Goal: Task Accomplishment & Management: Complete application form

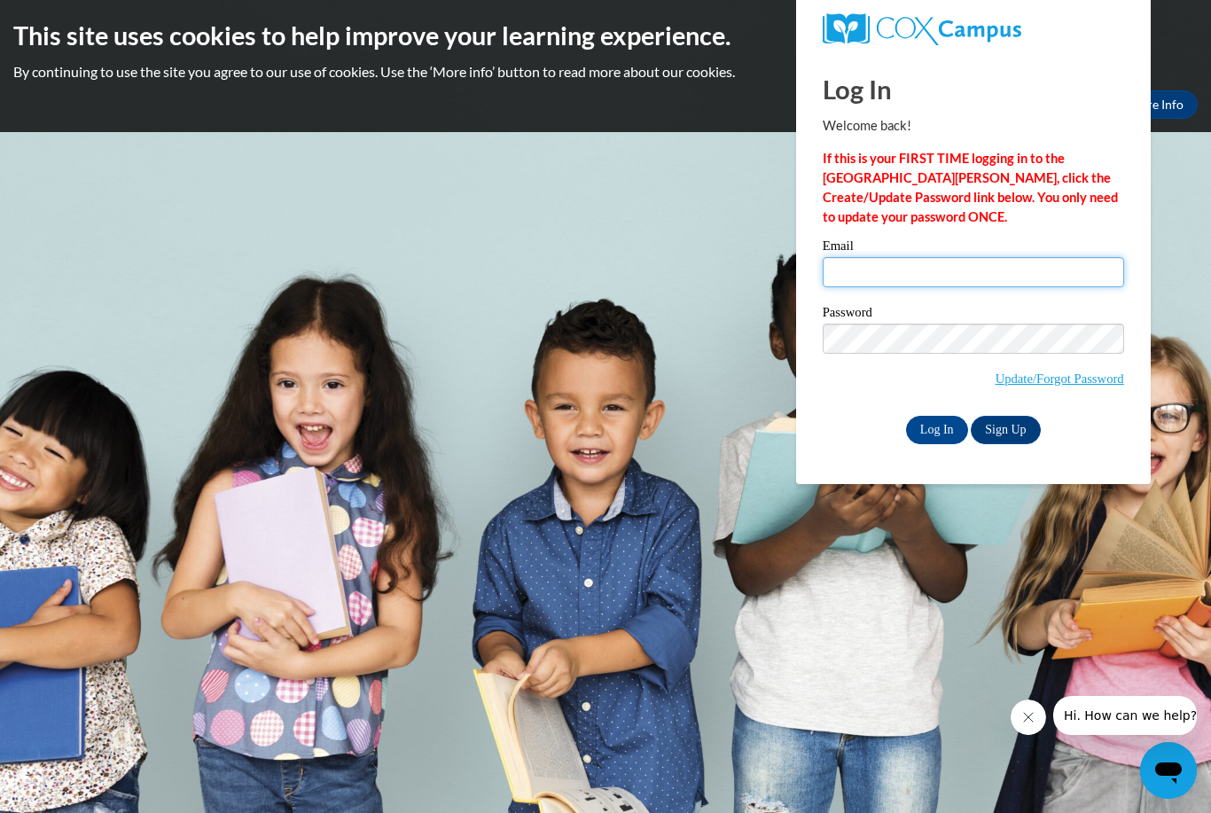
type input "Candice_Purcell_wDAlC"
click at [936, 428] on input "Log In" at bounding box center [937, 430] width 62 height 28
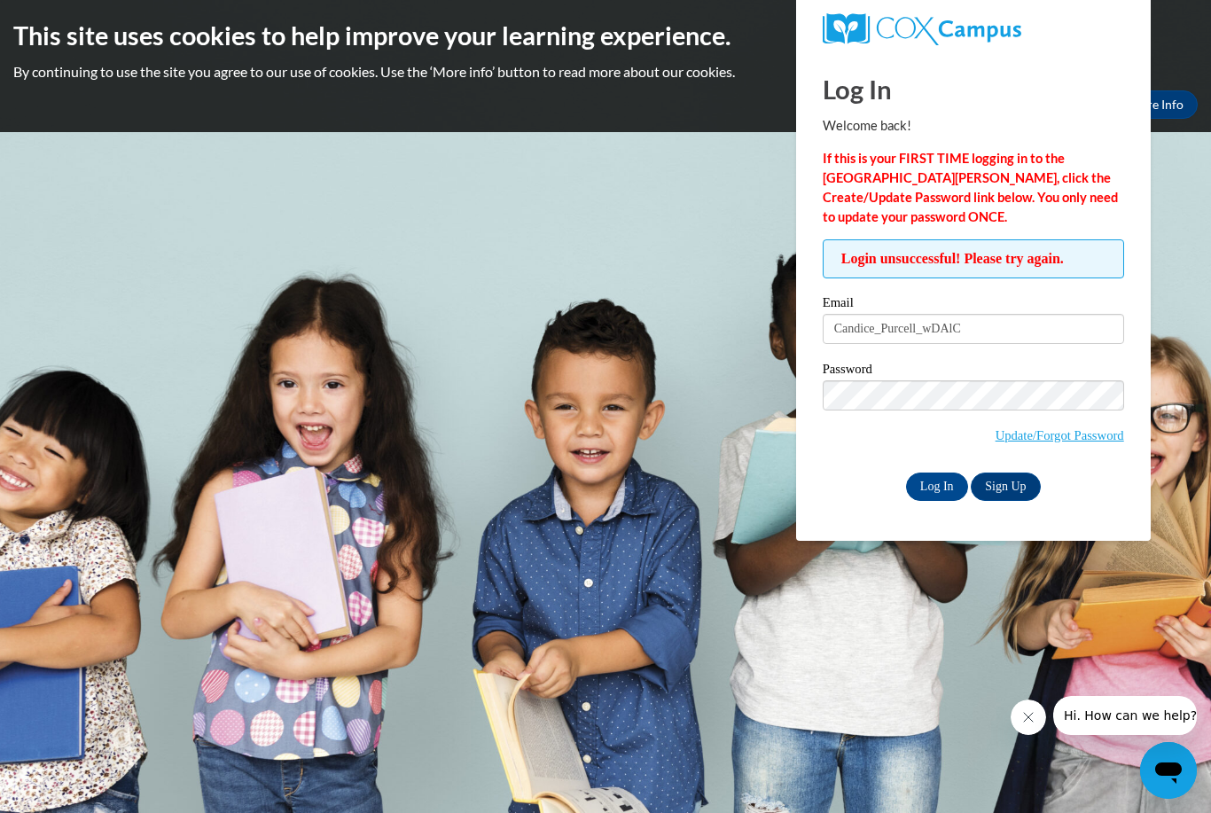
click at [675, 460] on body "This site uses cookies to help improve your learning experience. By continuing …" at bounding box center [605, 406] width 1211 height 813
click at [895, 331] on input "Candice_Purcell_wDAlC" at bounding box center [973, 329] width 301 height 30
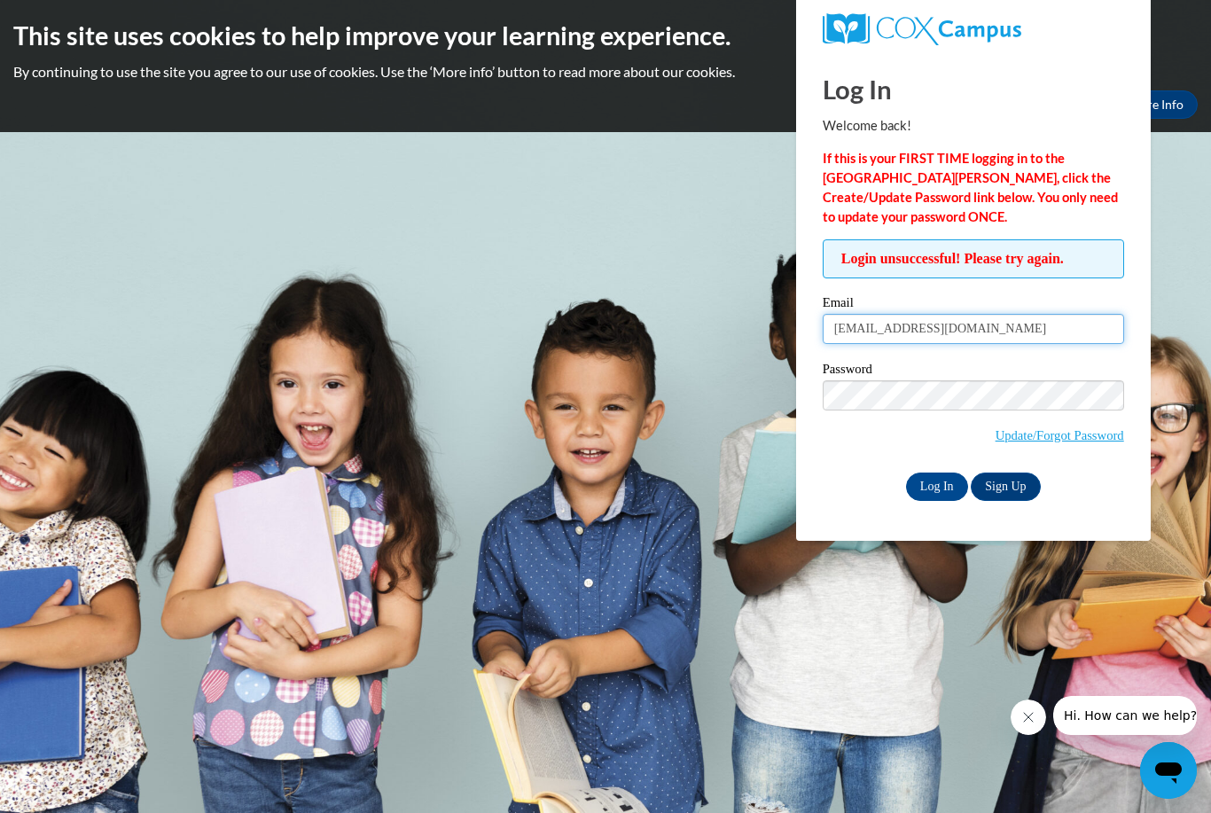
type input "cmpurcell@yahoo.com"
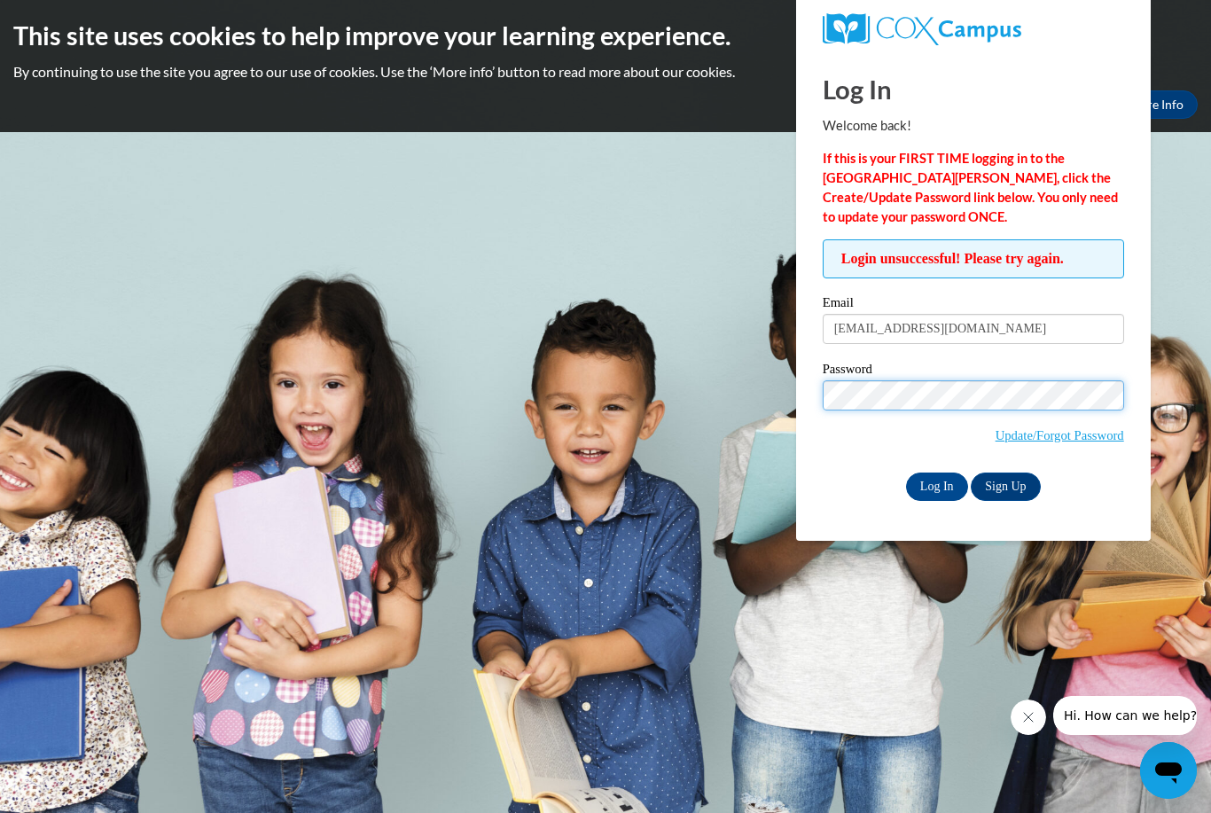
click at [936, 485] on input "Log In" at bounding box center [937, 486] width 62 height 28
click at [1052, 441] on link "Update/Forgot Password" at bounding box center [1059, 435] width 129 height 14
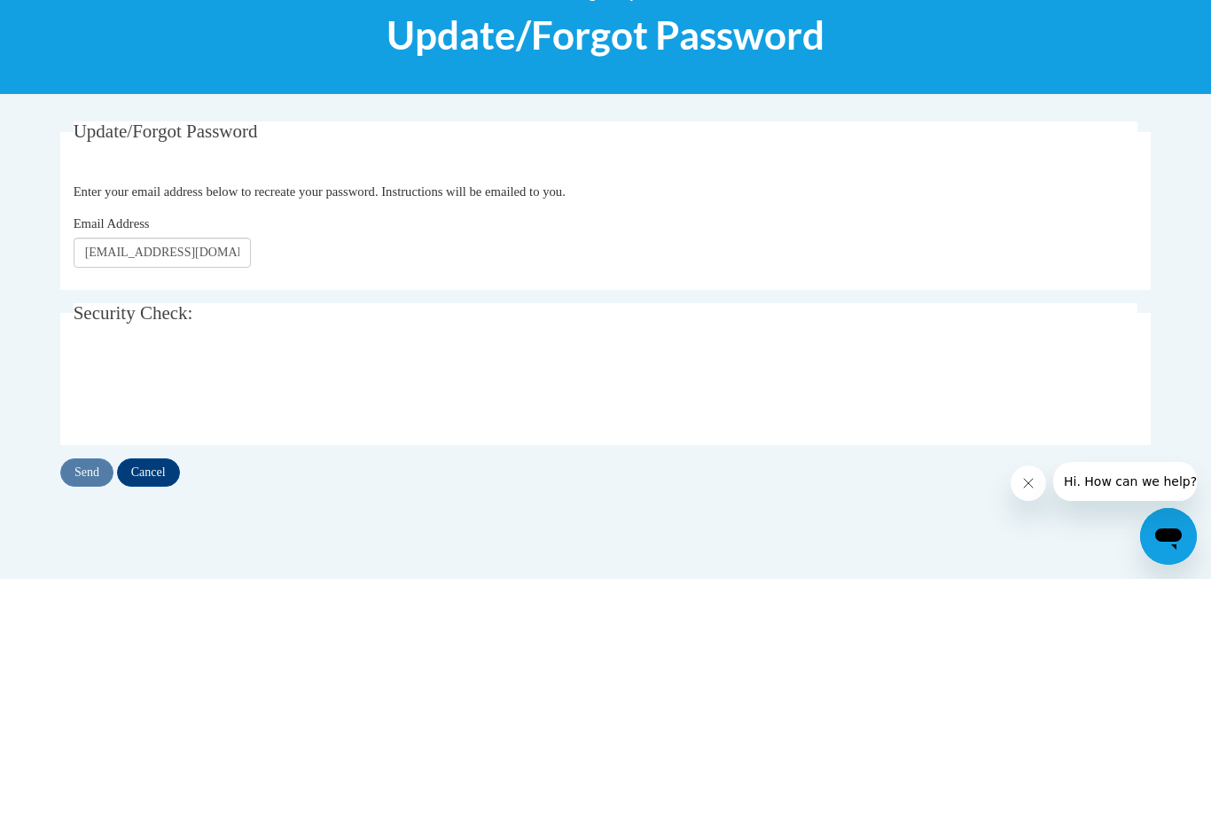
type input "[EMAIL_ADDRESS][DOMAIN_NAME]"
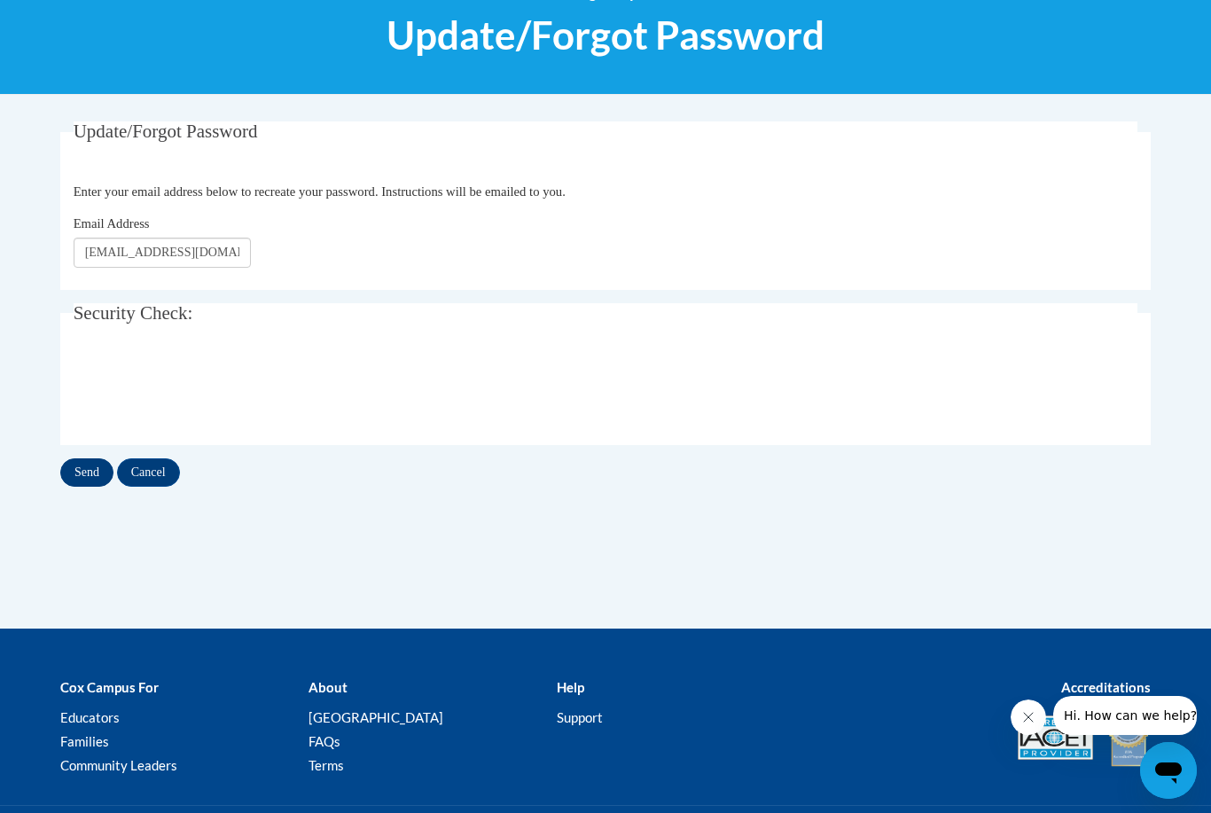
click at [95, 468] on input "Send" at bounding box center [86, 472] width 53 height 28
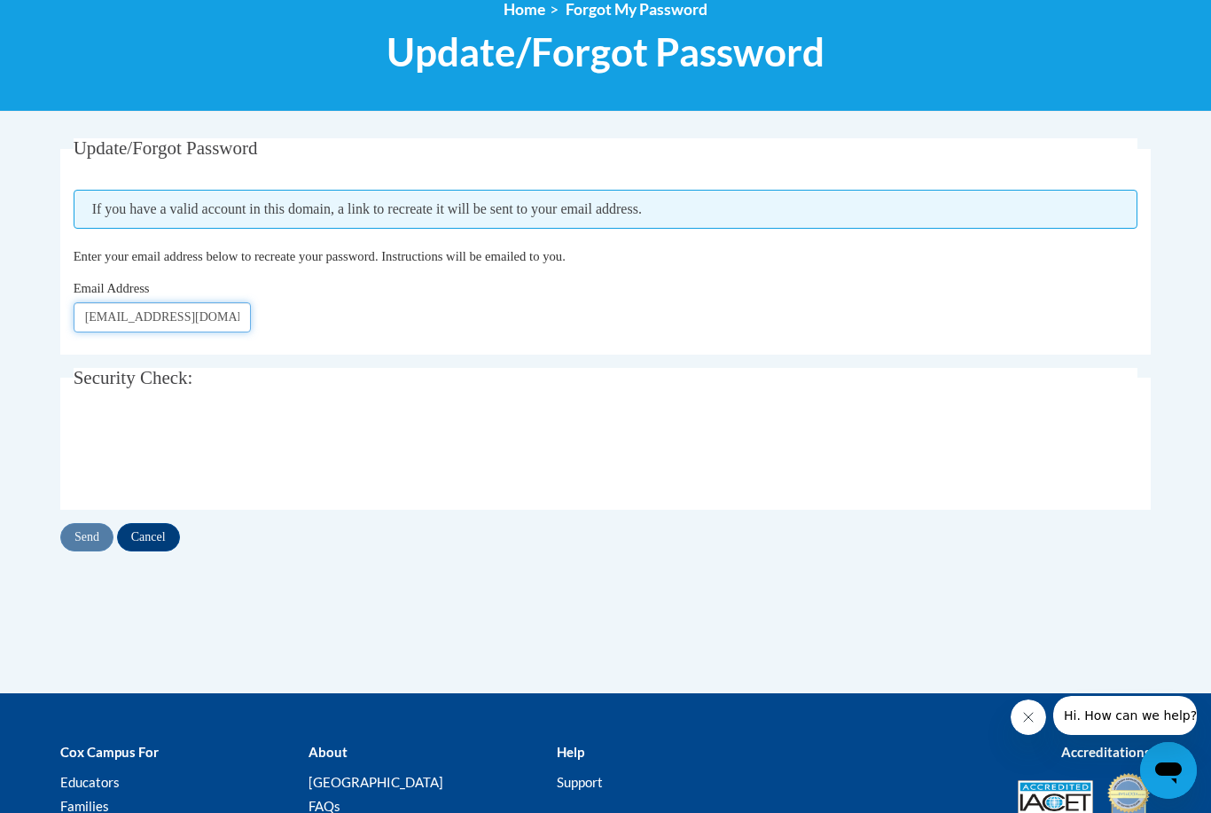
scroll to position [218, 0]
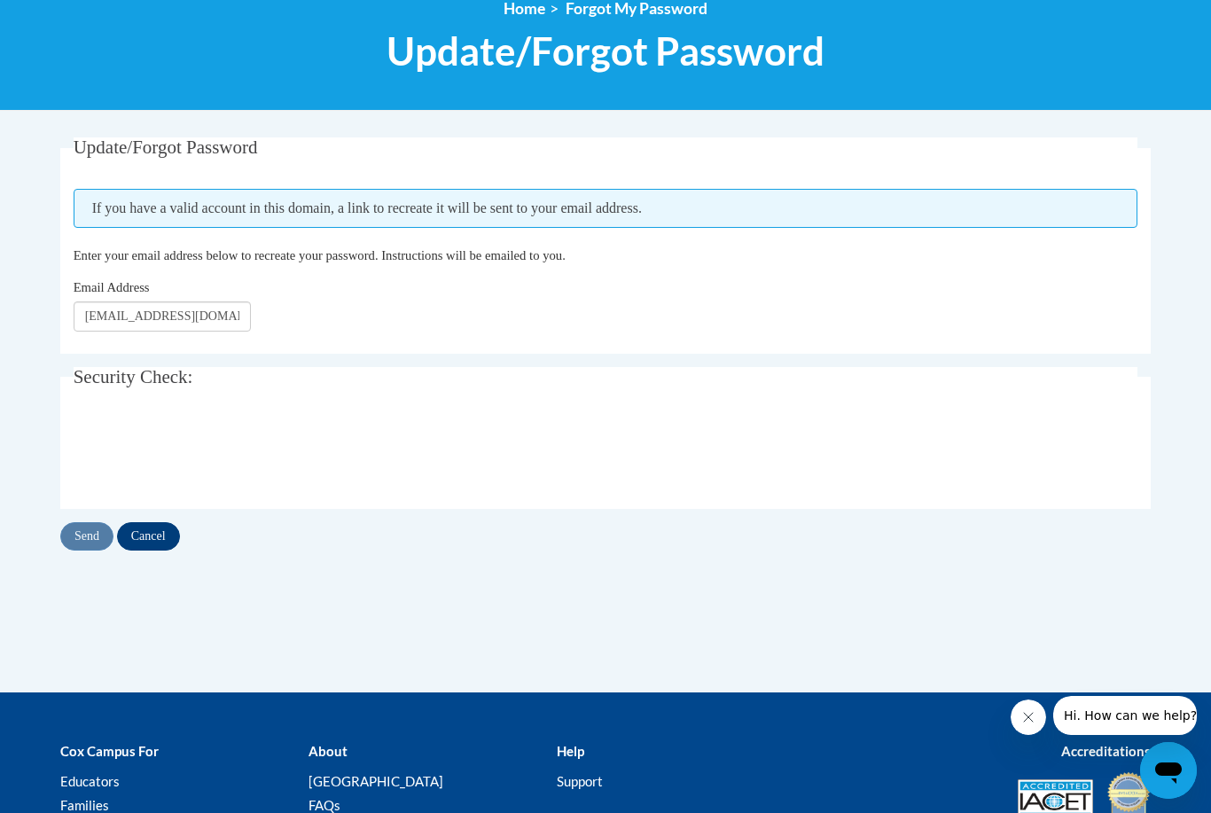
click at [140, 528] on input "Cancel" at bounding box center [148, 536] width 63 height 28
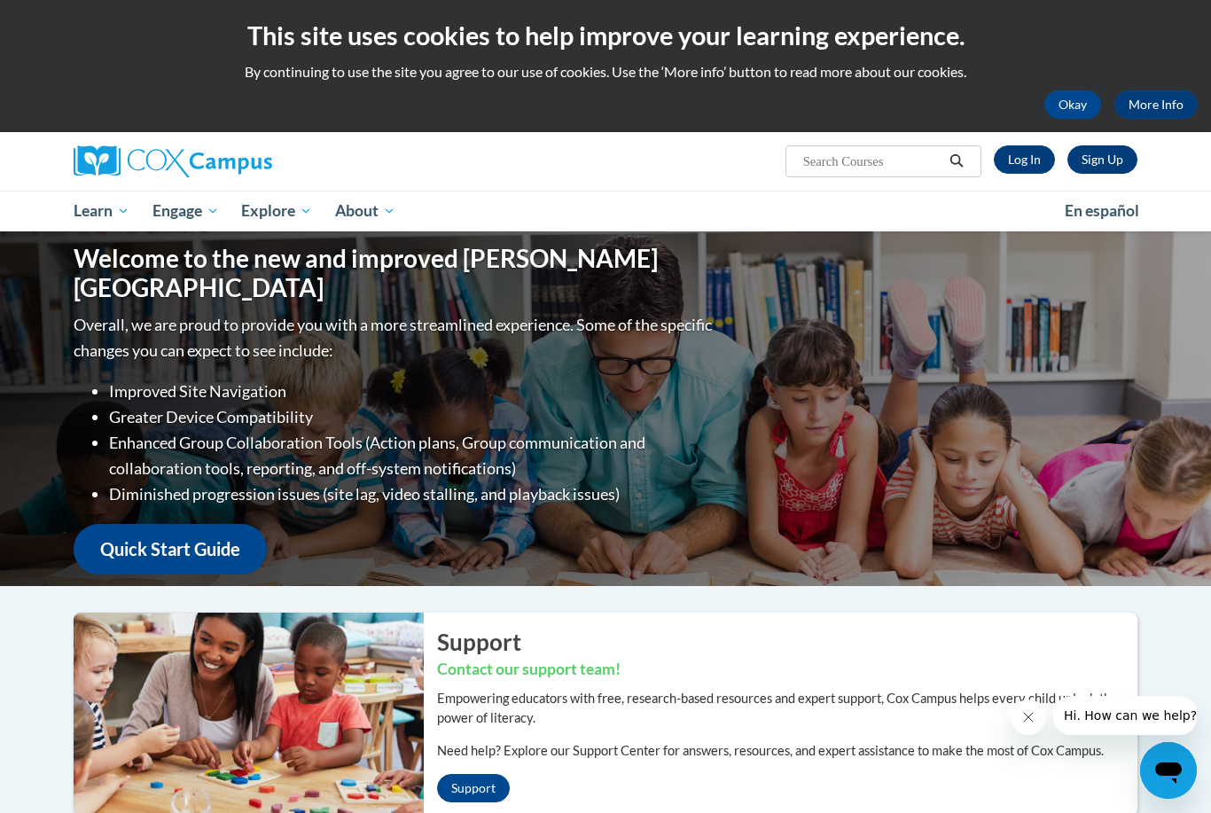
click at [1102, 162] on link "Sign Up" at bounding box center [1102, 159] width 70 height 28
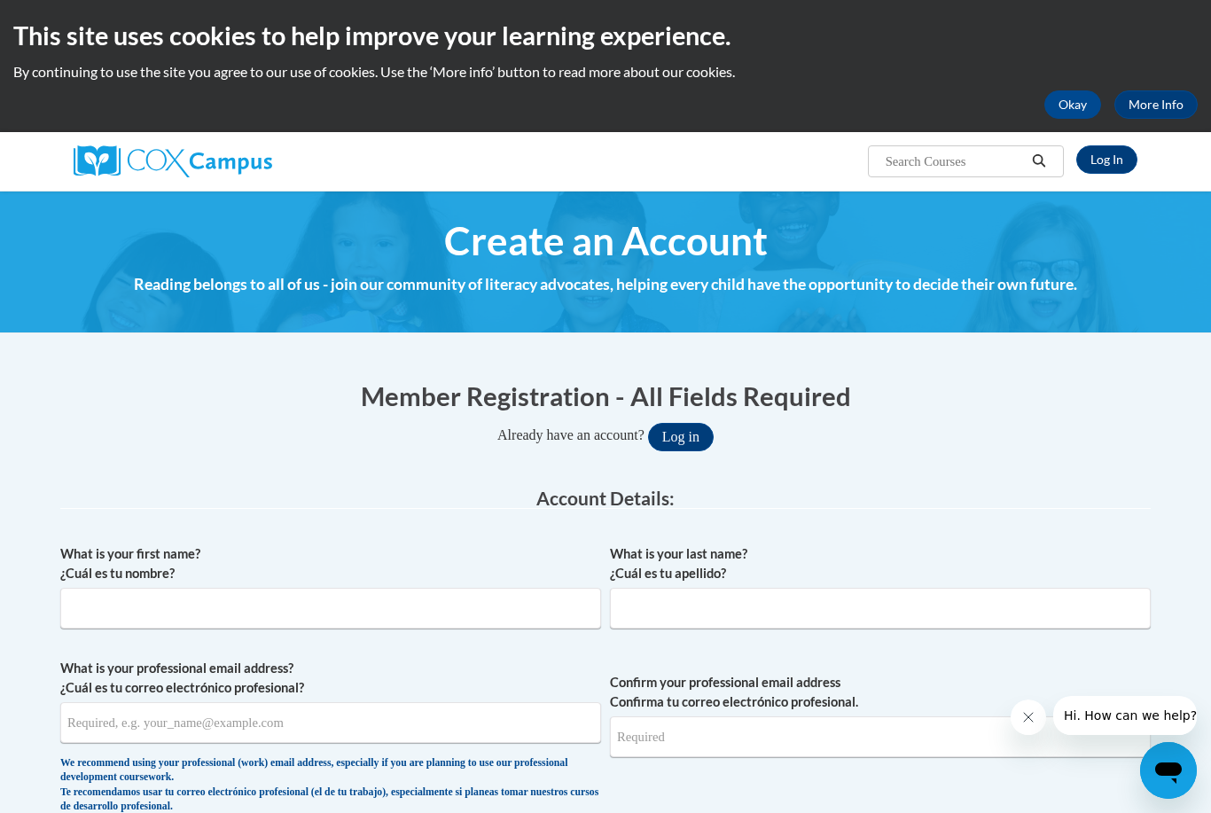
click at [944, 165] on input "Search..." at bounding box center [955, 161] width 142 height 21
type input "instructional coach"
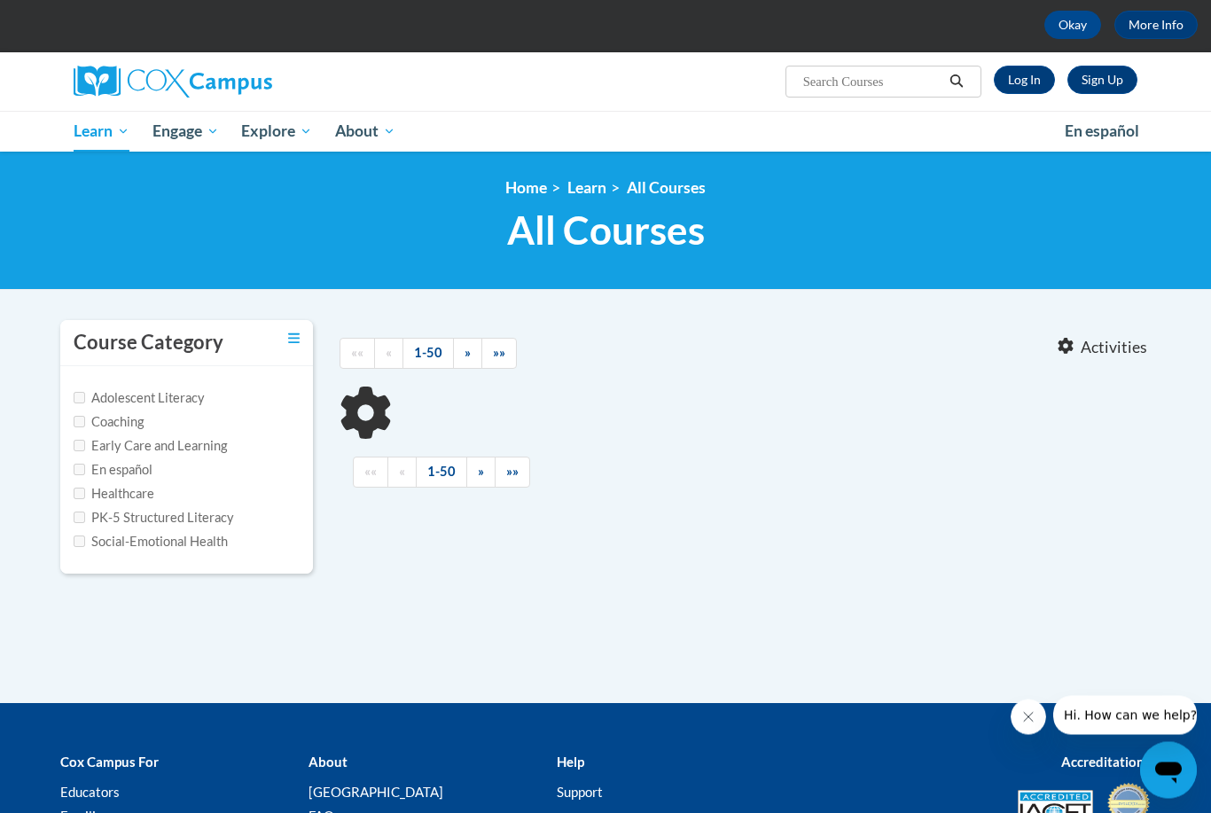
type input "instructional coach"
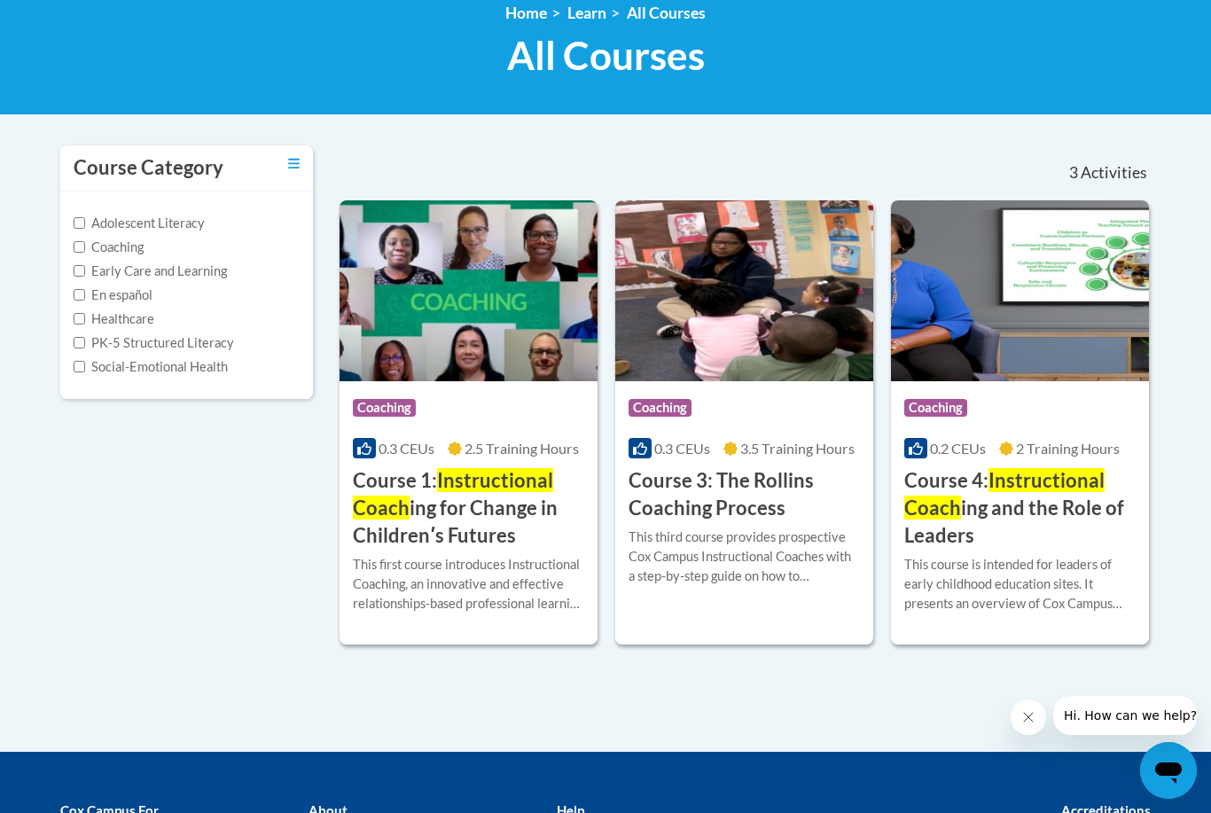
scroll to position [260, 0]
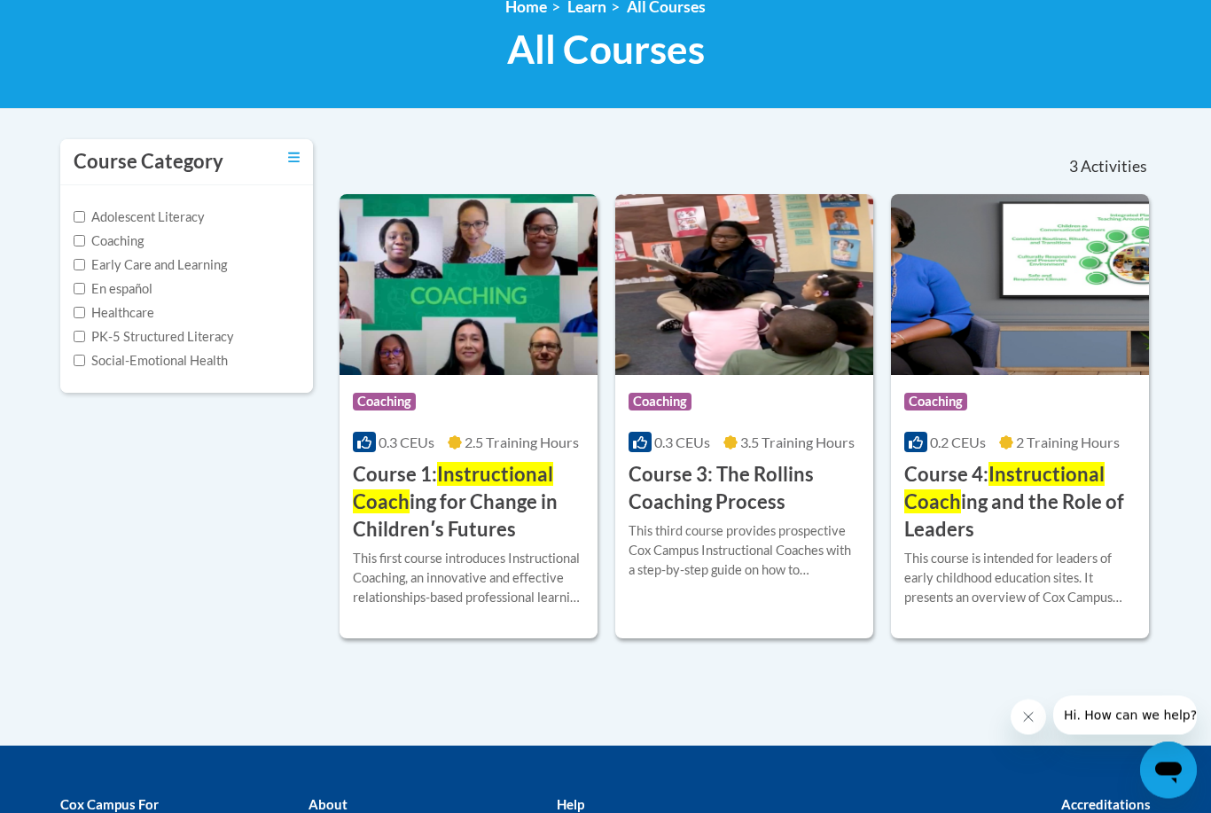
click at [1068, 412] on div "Course Category: Coaching" at bounding box center [1019, 405] width 231 height 40
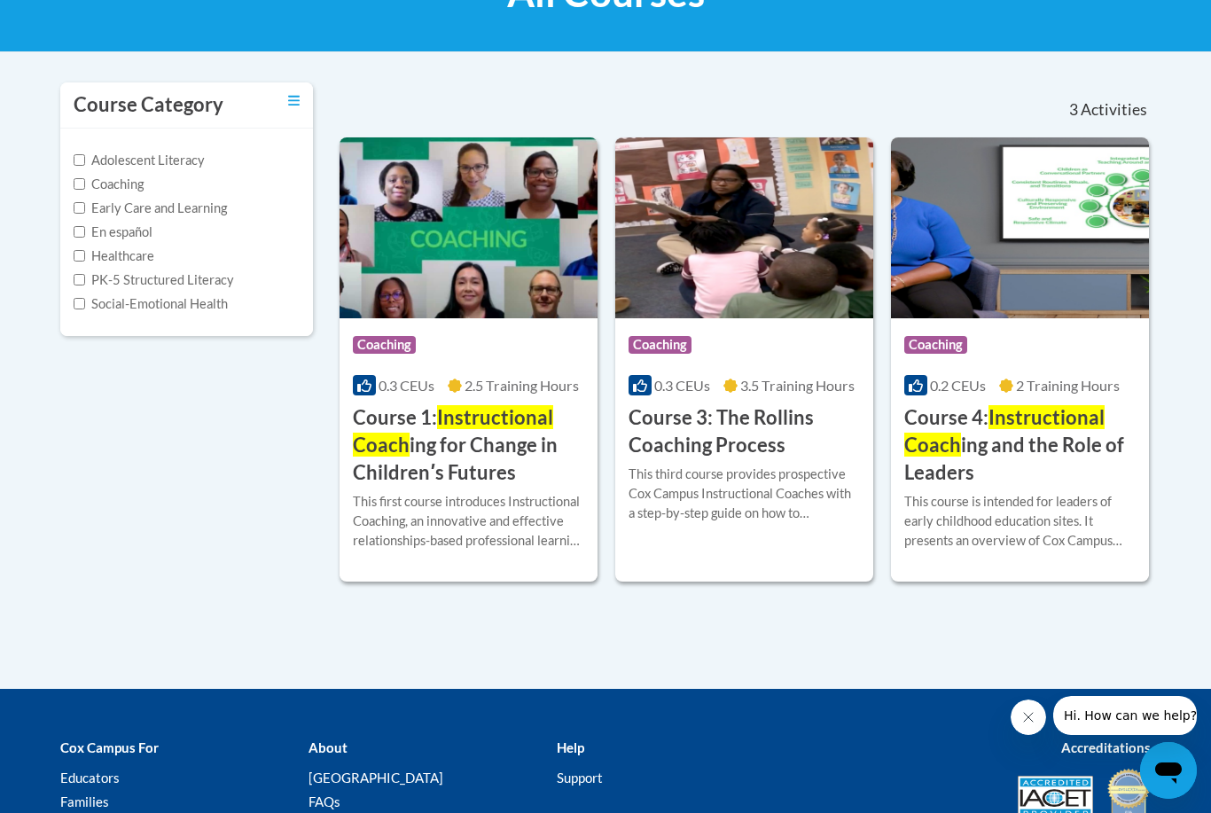
click at [439, 433] on h3 "Course 1: Instructional Coach ing for Change in Childrenʹs Futures" at bounding box center [468, 445] width 231 height 82
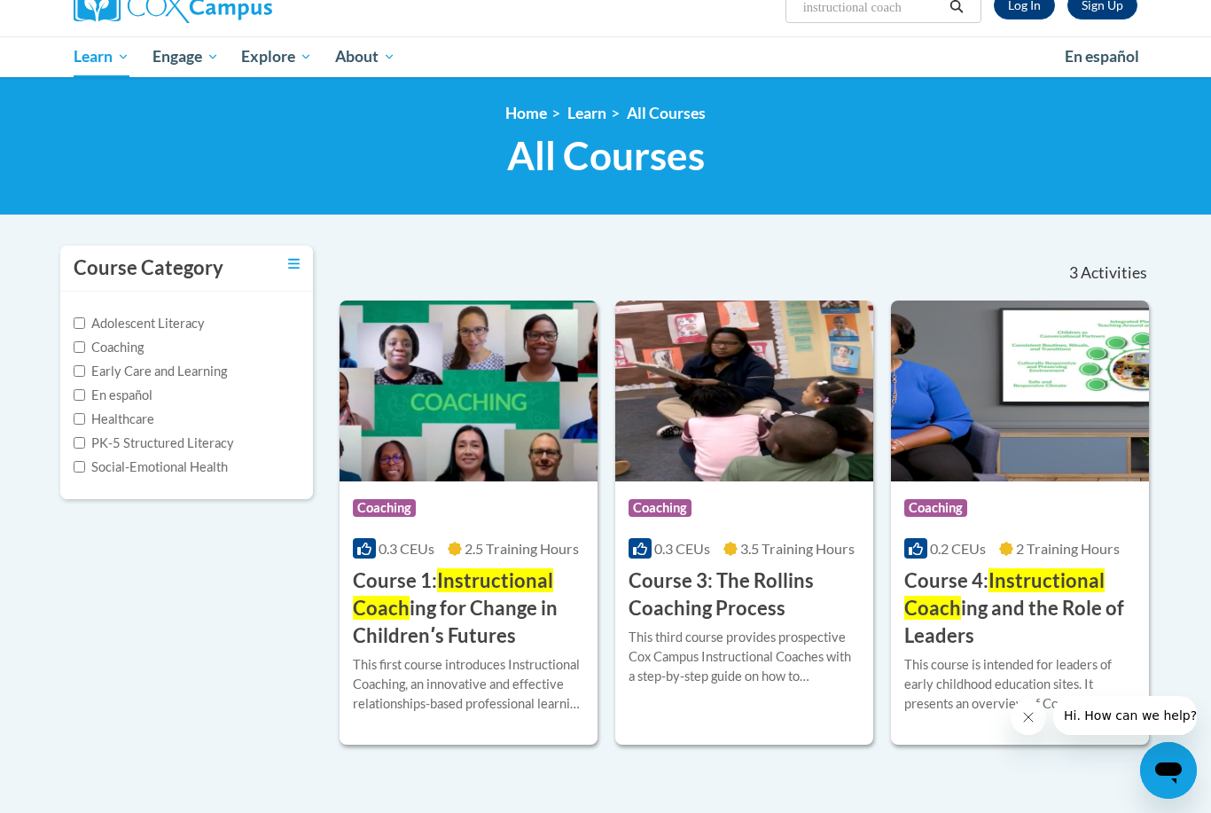
scroll to position [158, 0]
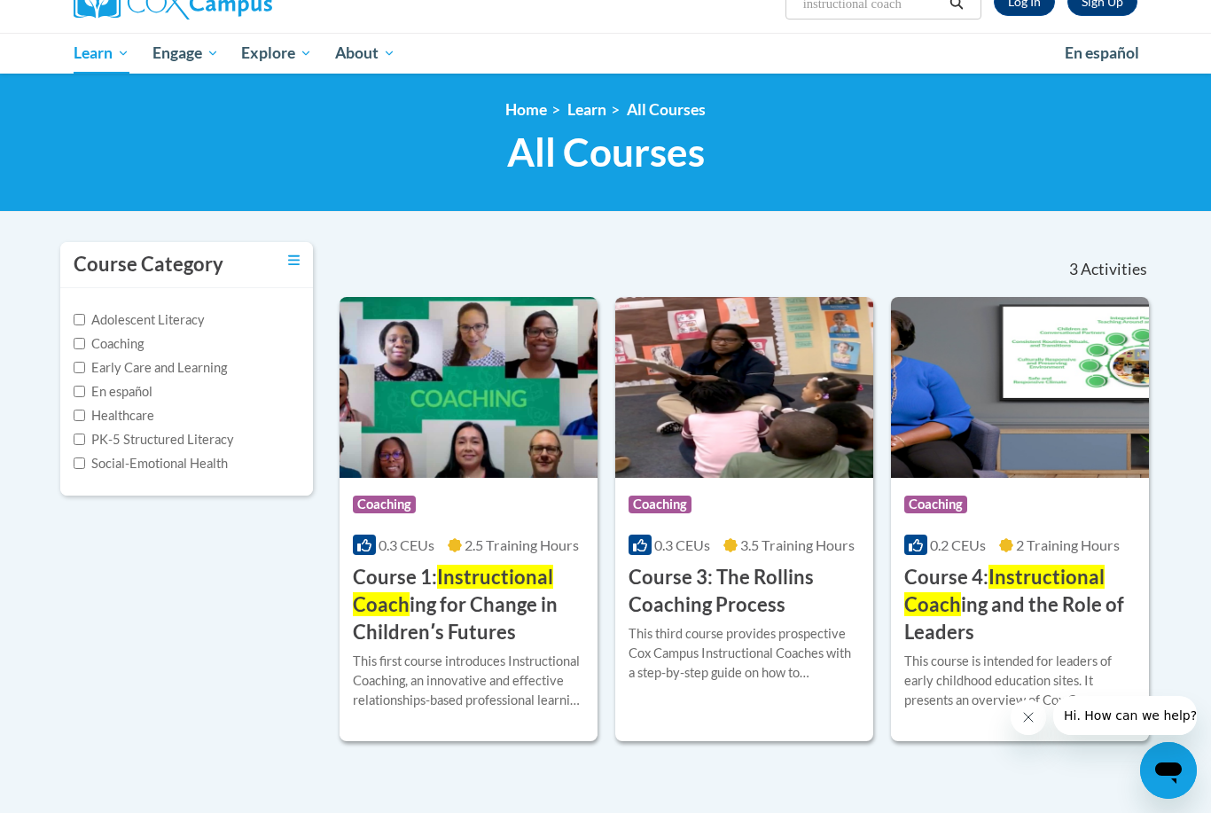
drag, startPoint x: 527, startPoint y: 5, endPoint x: -1, endPoint y: -159, distance: 552.3
click at [0, 0] on html "This site uses cookies to help improve your learning experience. By continuing …" at bounding box center [605, 248] width 1211 height 813
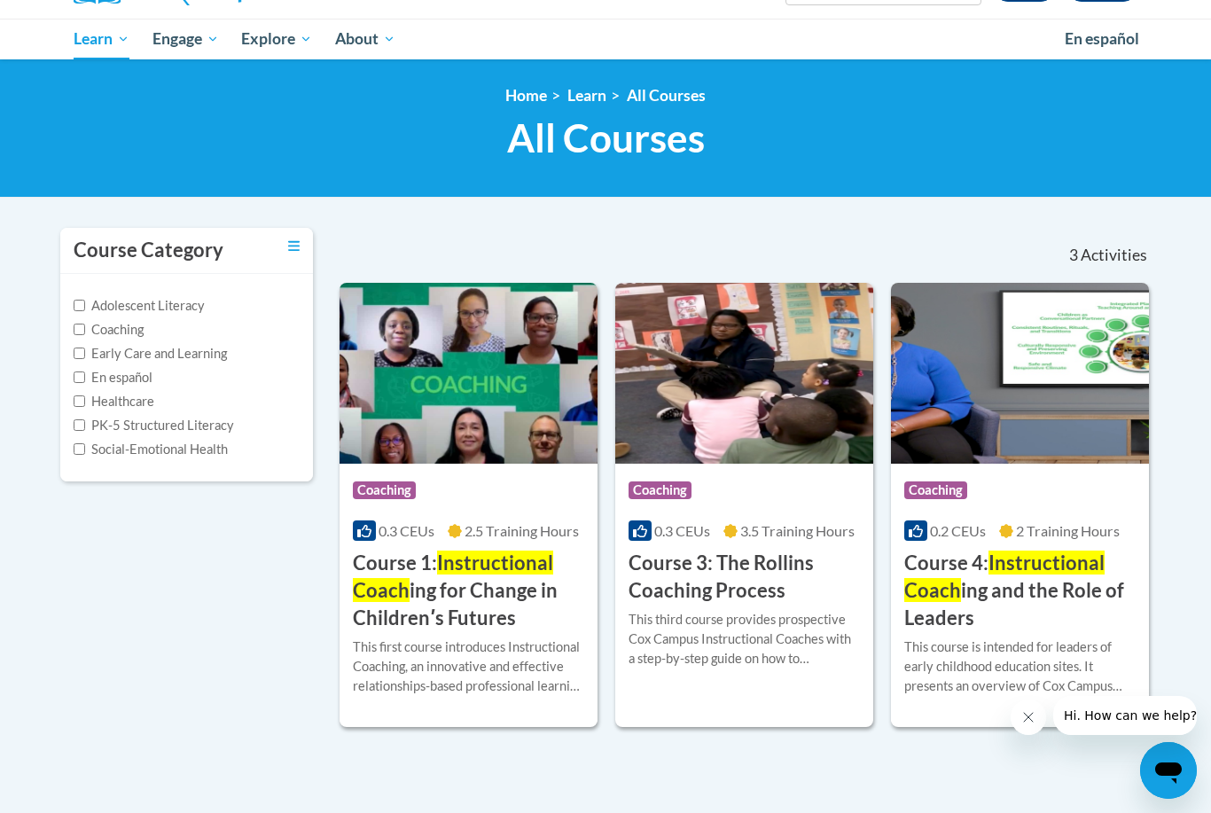
scroll to position [98, 0]
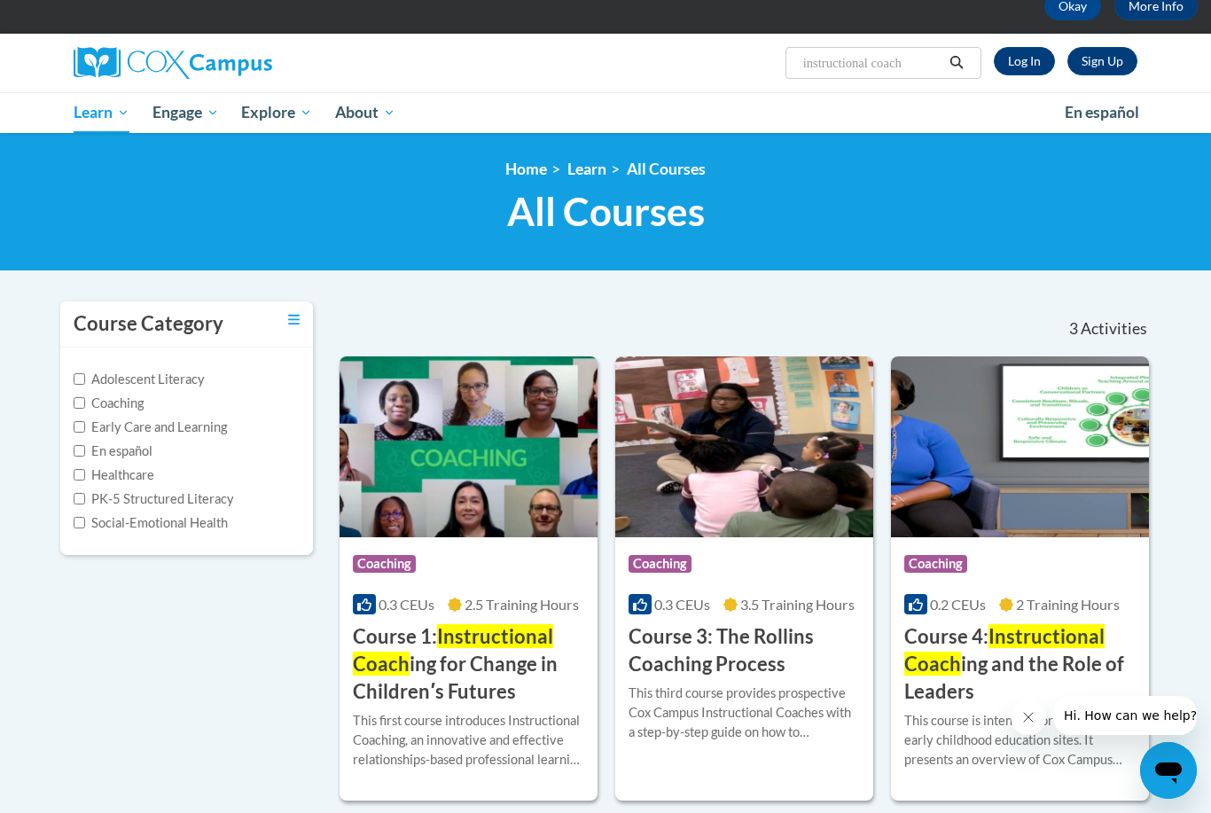
click at [493, 653] on h3 "Course 1: Instructional Coach ing for Change in Childrenʹs Futures" at bounding box center [468, 664] width 231 height 82
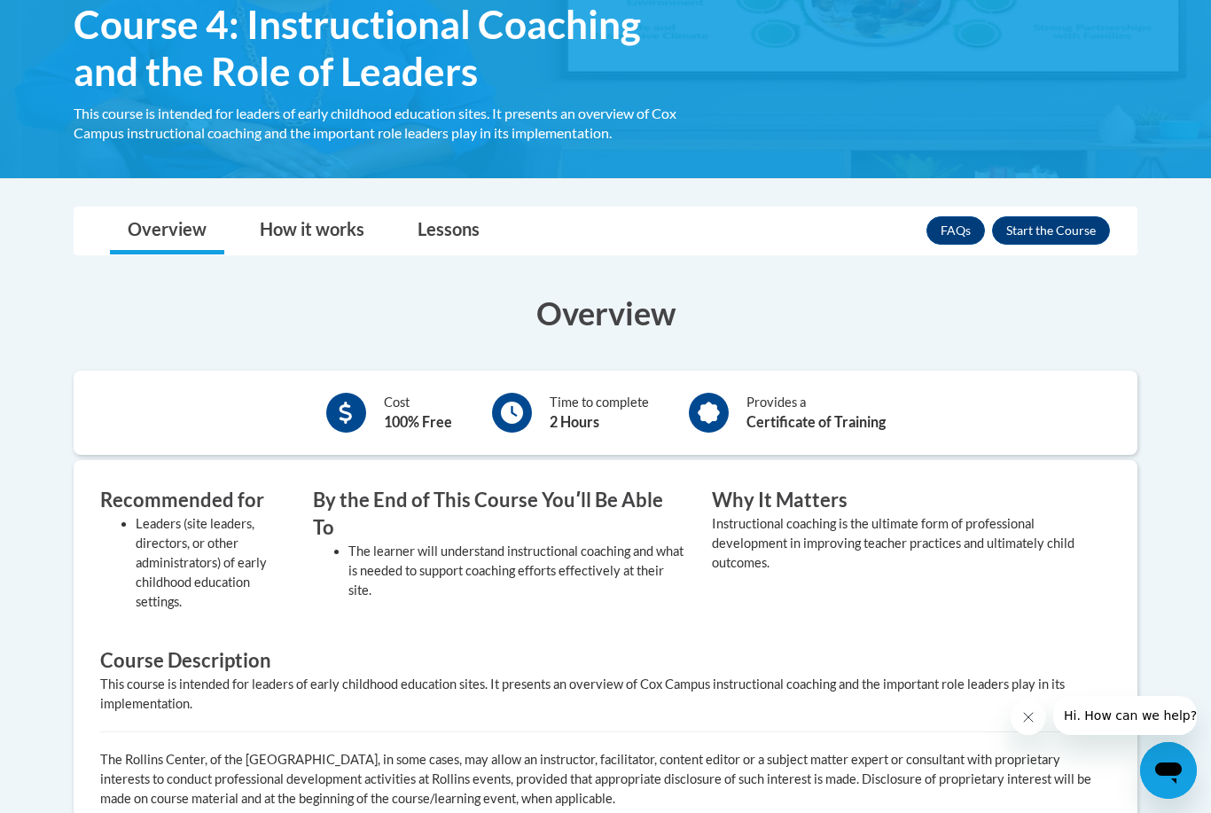
scroll to position [315, 0]
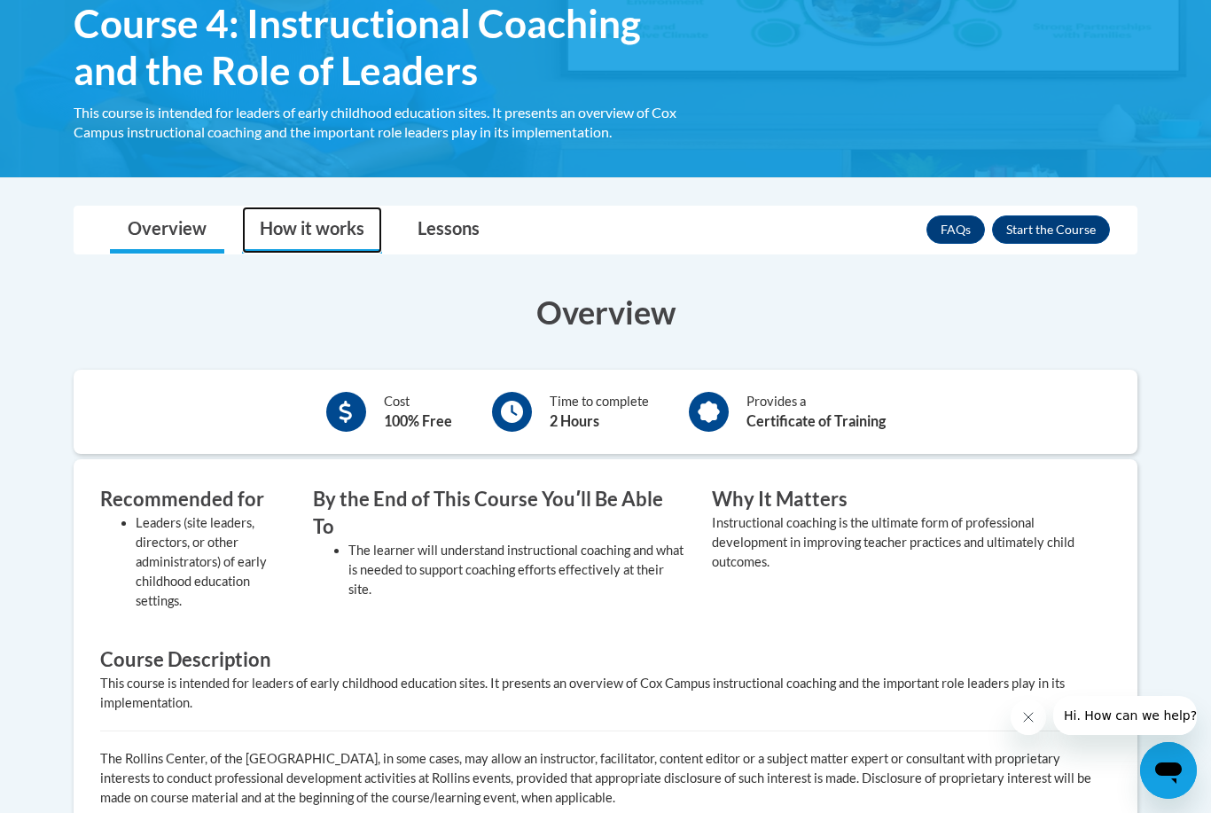
click at [332, 235] on link "How it works" at bounding box center [312, 230] width 140 height 47
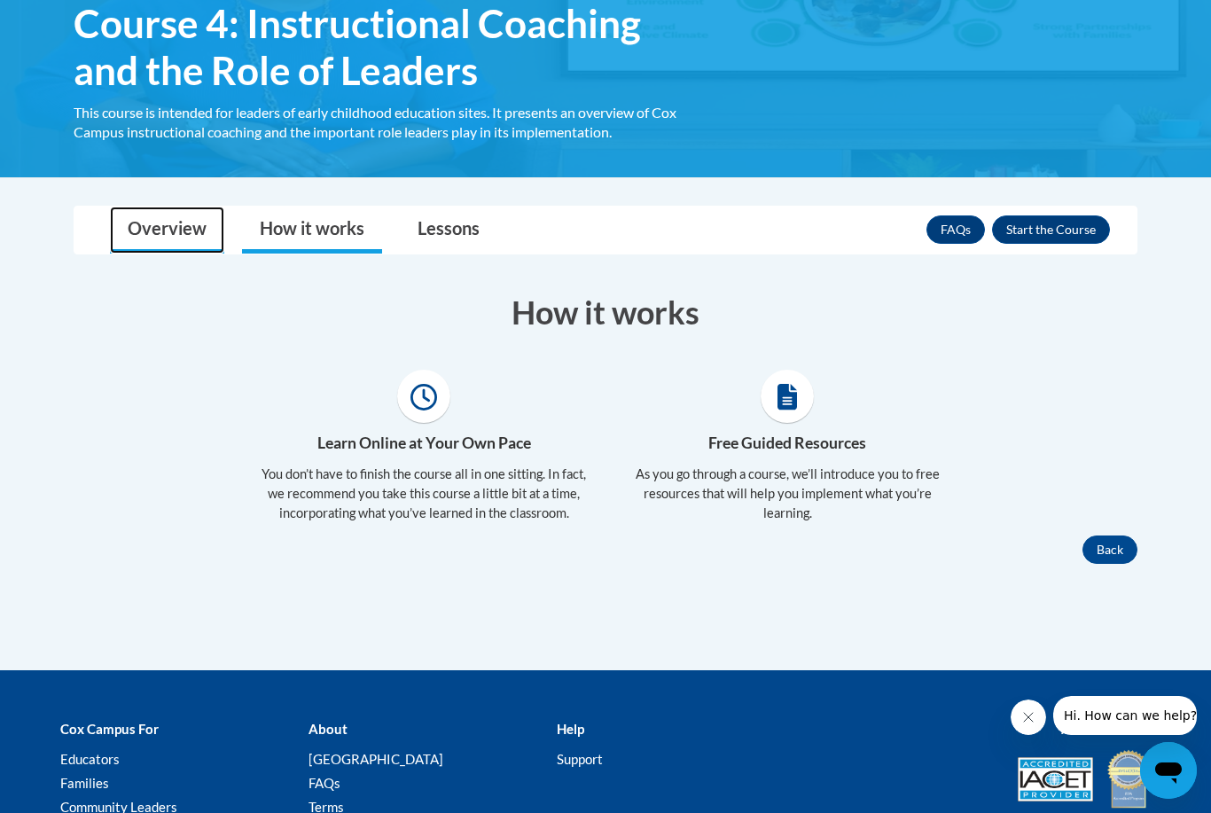
click at [198, 222] on link "Overview" at bounding box center [167, 230] width 114 height 47
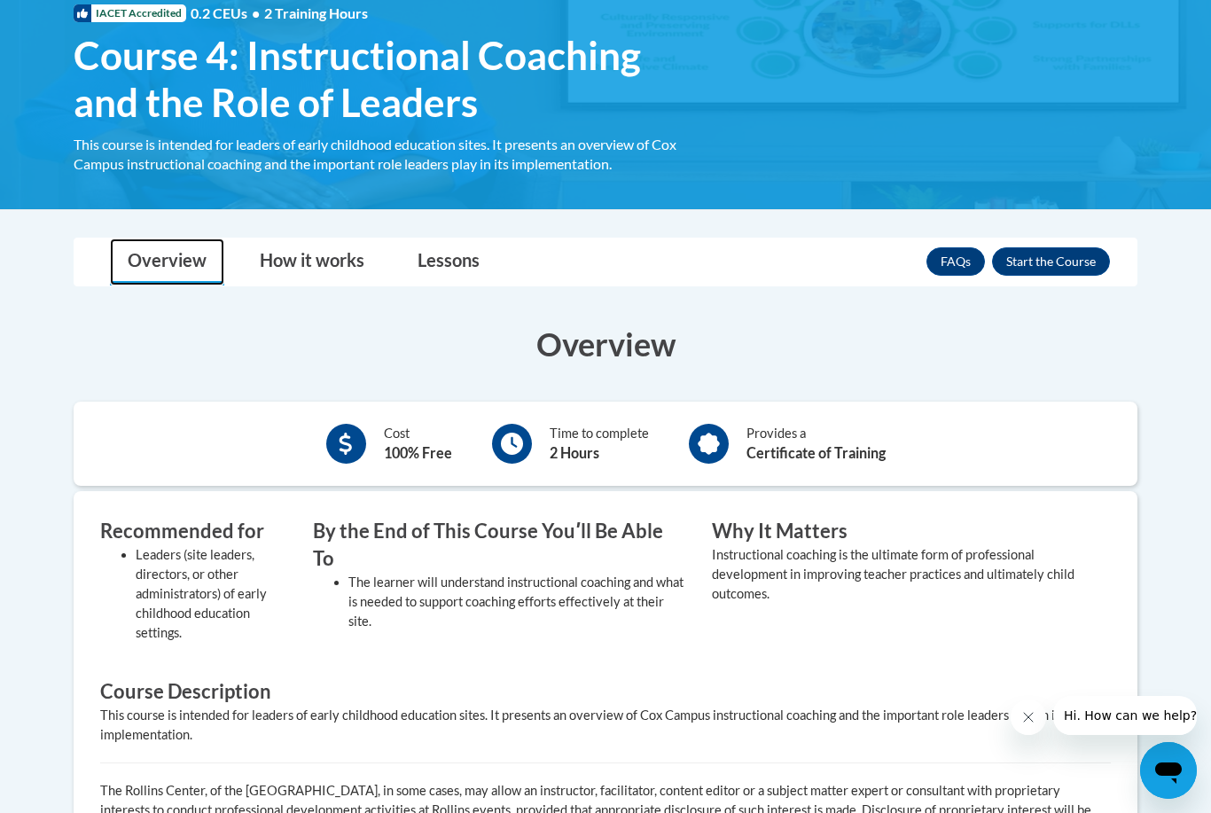
scroll to position [282, 0]
click at [473, 269] on link "Lessons" at bounding box center [449, 261] width 98 height 47
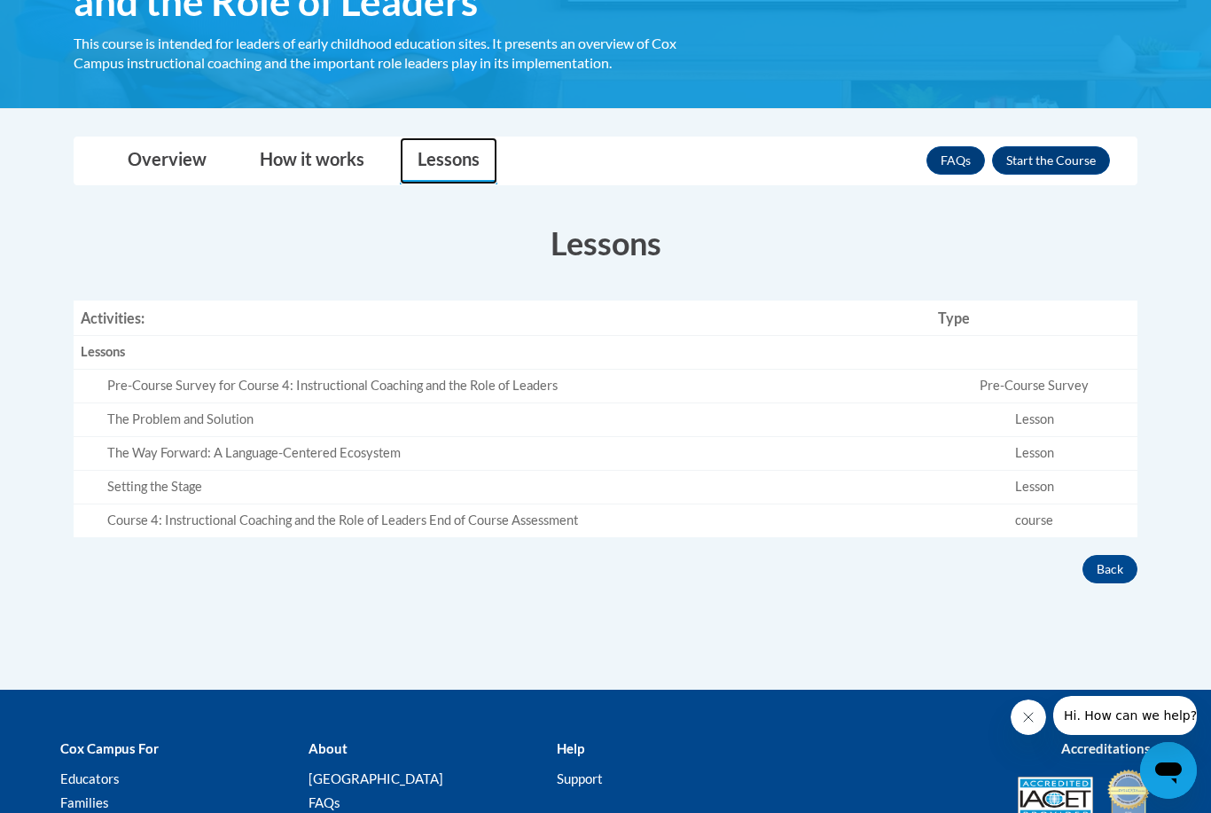
scroll to position [382, 0]
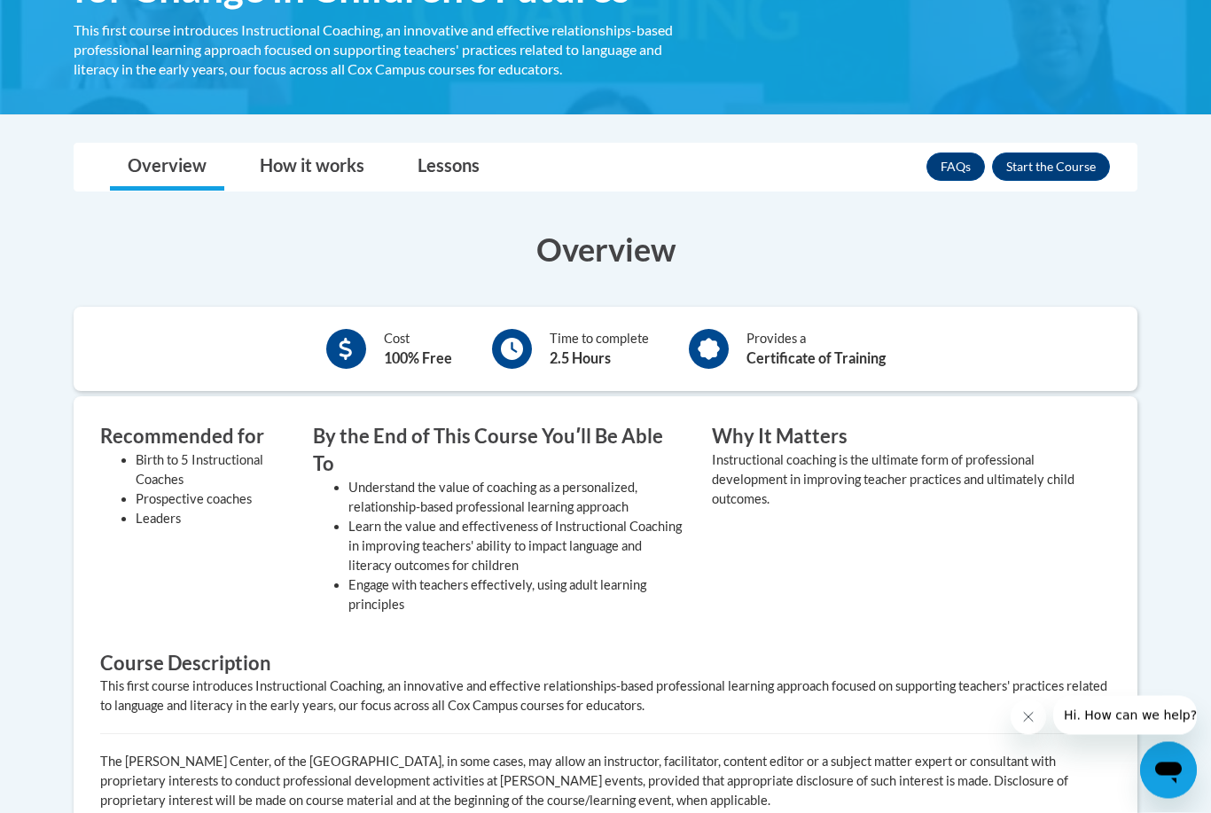
scroll to position [394, 0]
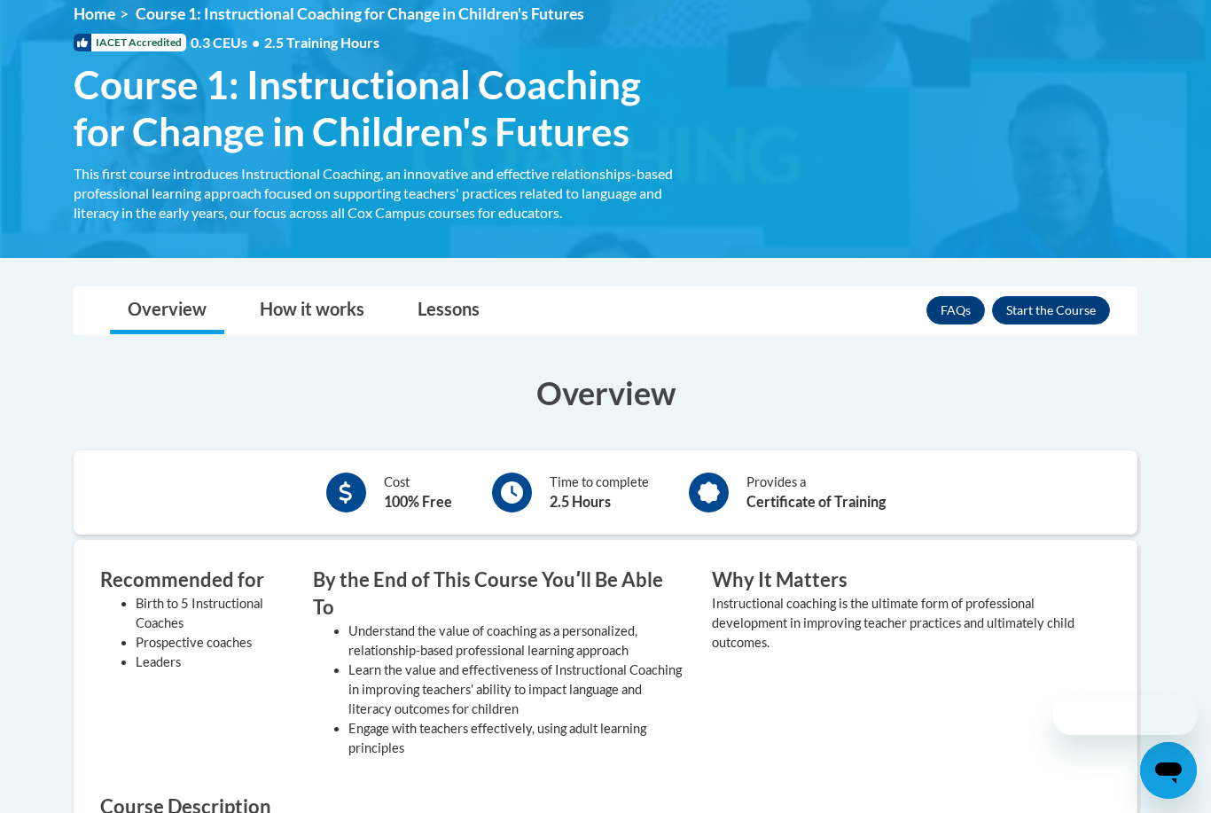
scroll to position [273, 0]
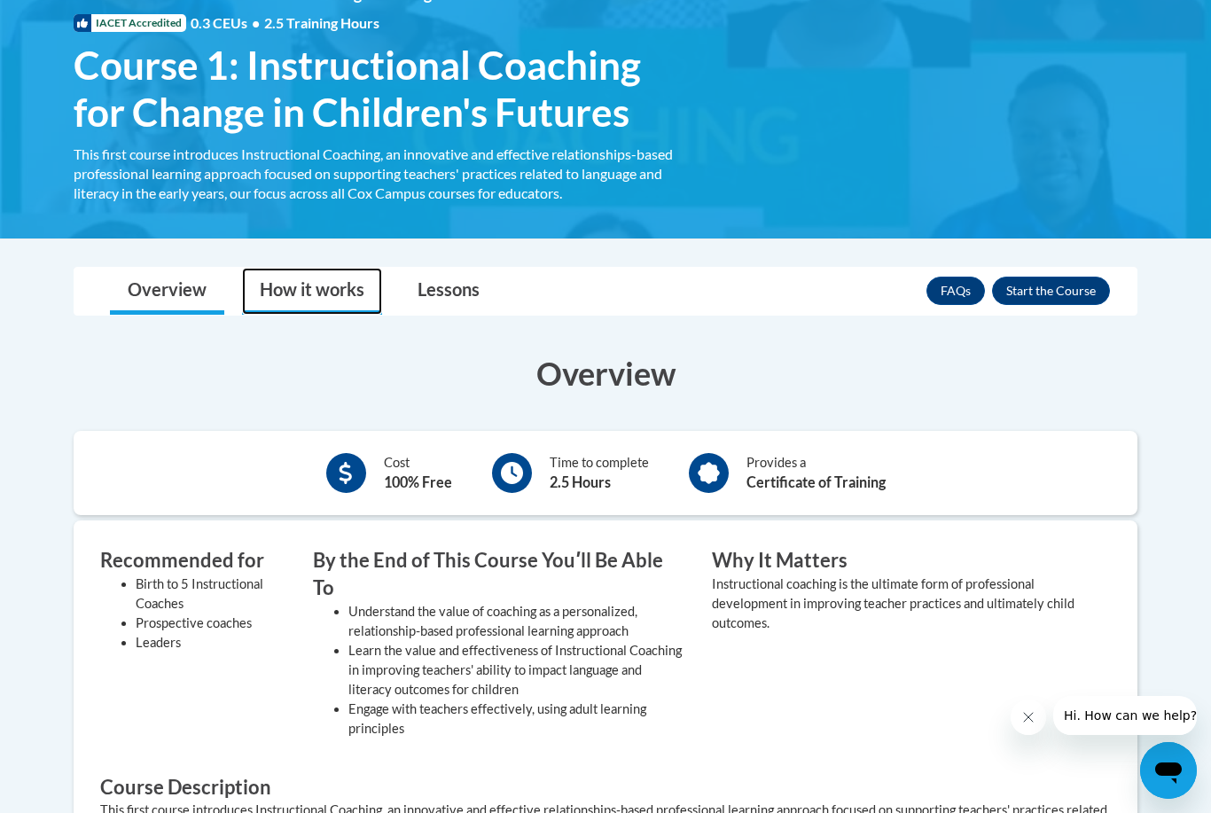
click at [326, 293] on link "How it works" at bounding box center [312, 291] width 140 height 47
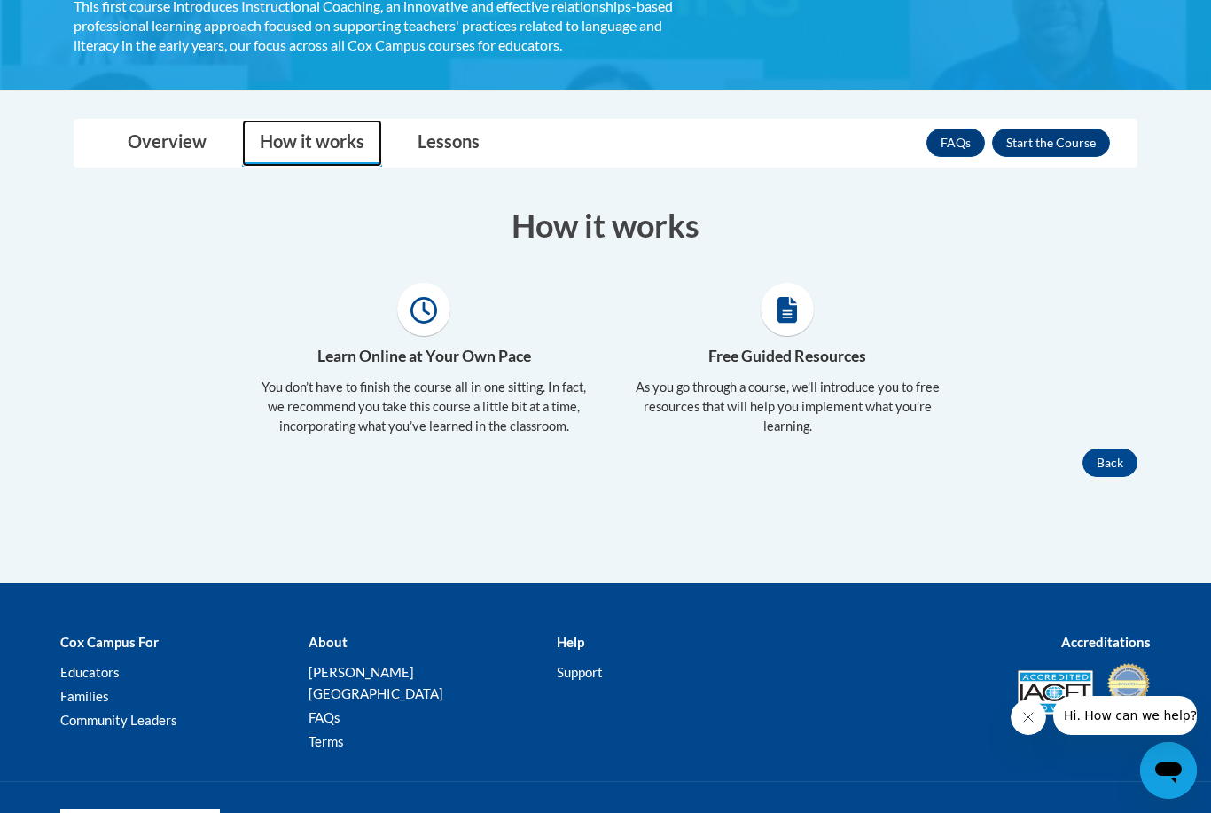
scroll to position [424, 0]
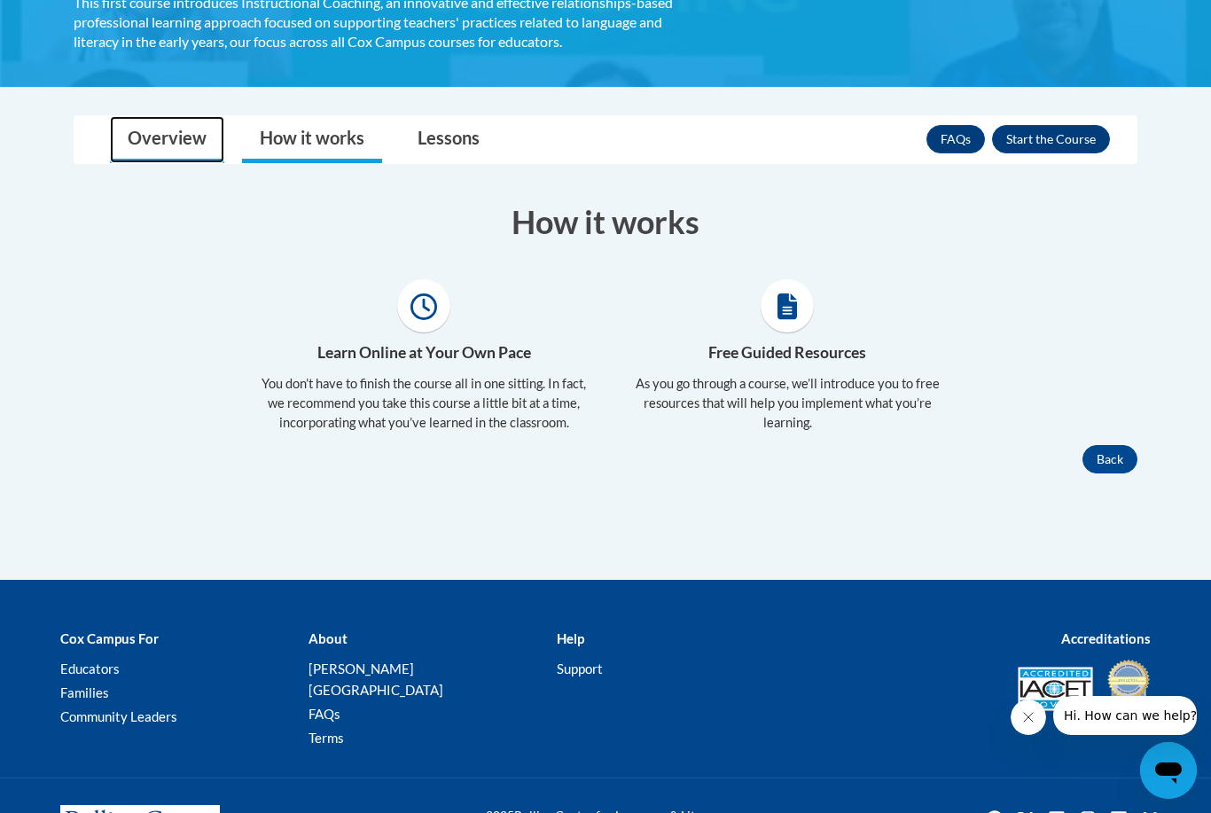
click at [136, 142] on link "Overview" at bounding box center [167, 139] width 114 height 47
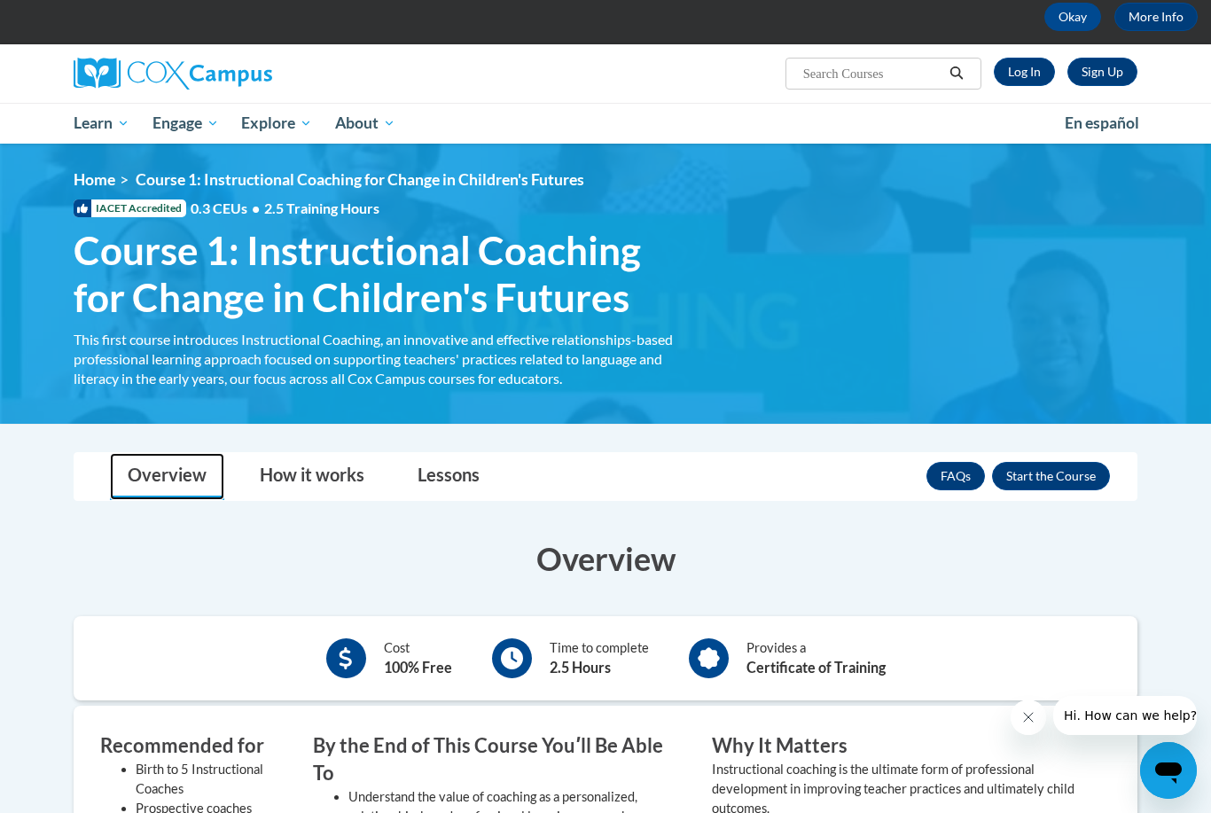
scroll to position [0, 0]
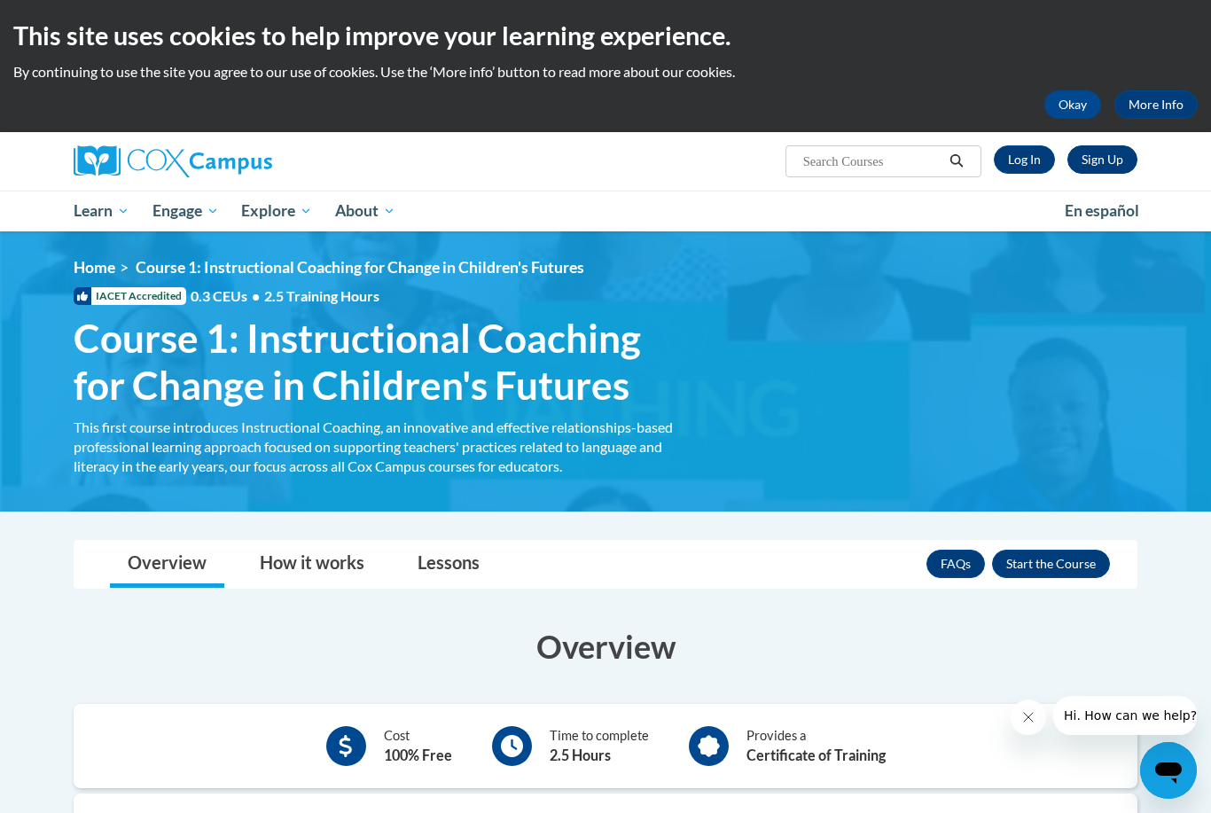
click at [1105, 172] on link "Sign Up" at bounding box center [1102, 159] width 70 height 28
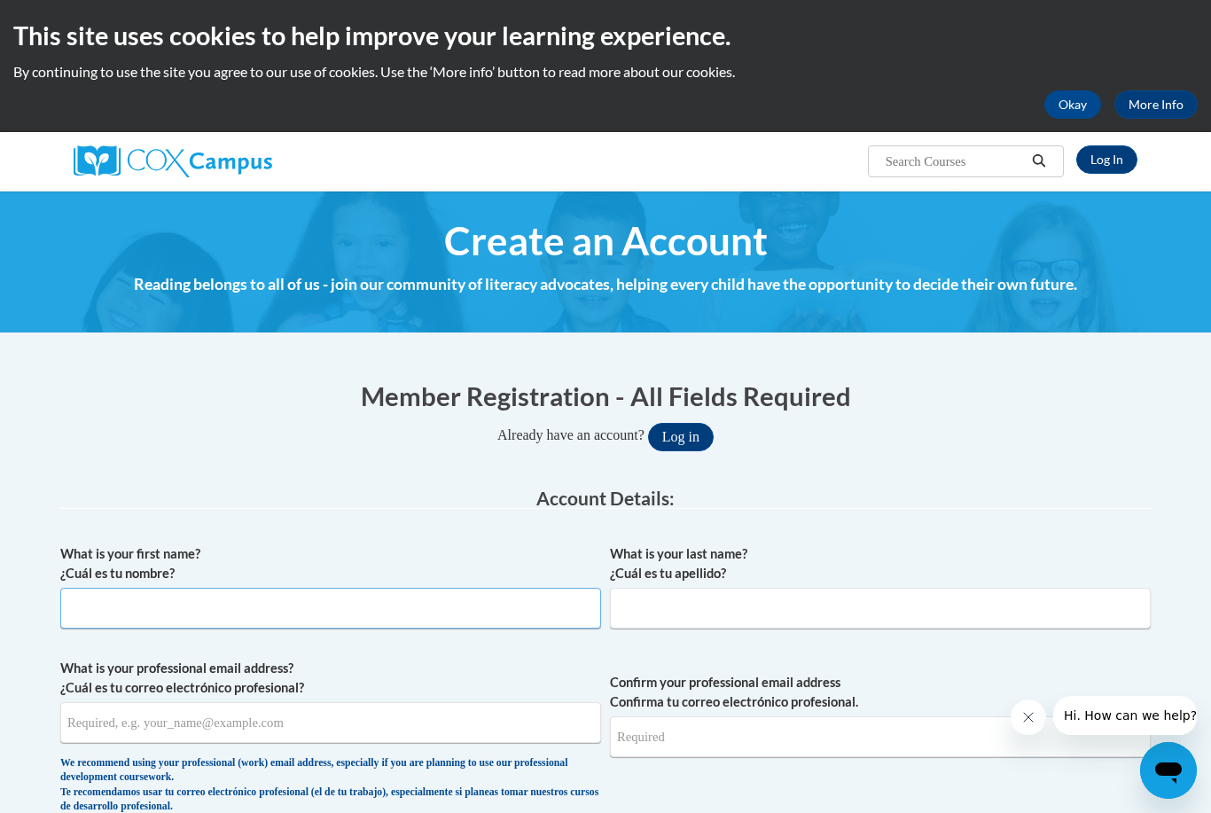
click at [308, 605] on input "What is your first name? ¿Cuál es tu nombre?" at bounding box center [330, 608] width 541 height 41
type input "Candice"
type input "Purcell"
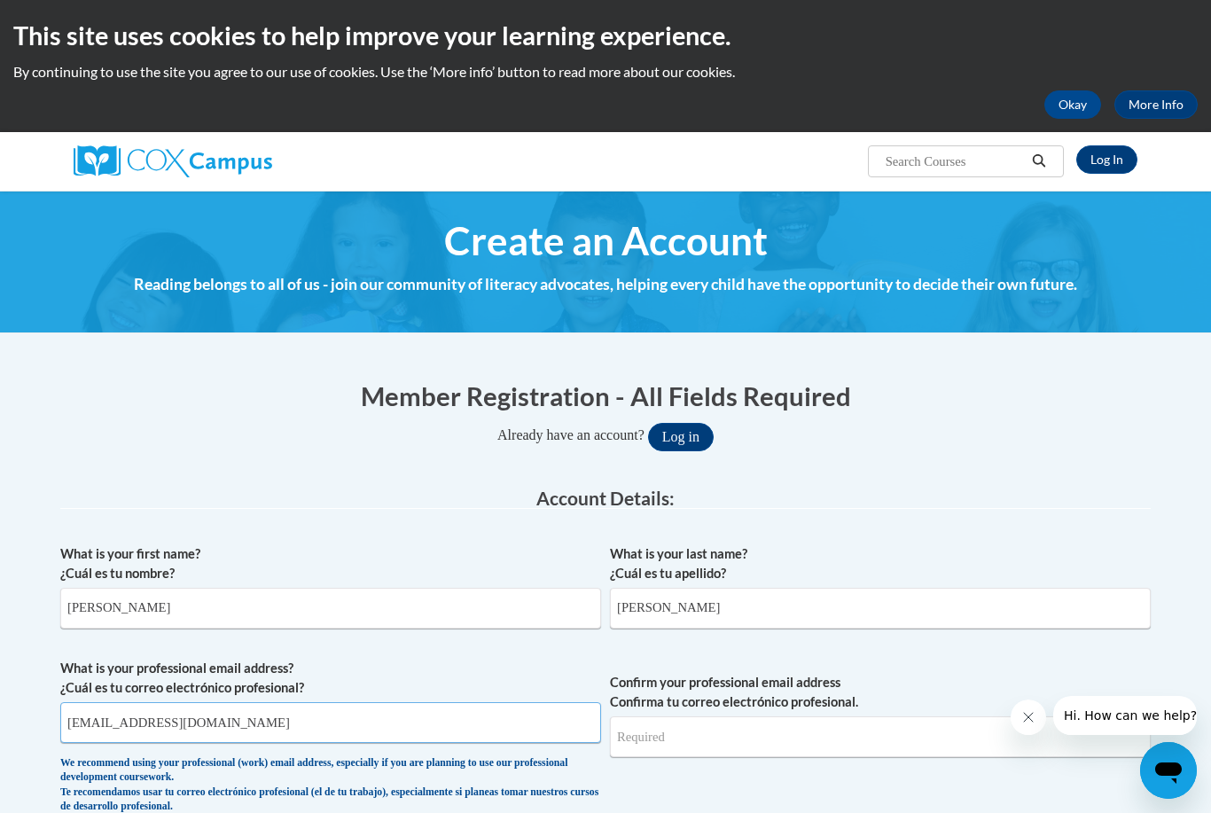
type input "cmpurcell@yahoo.com"
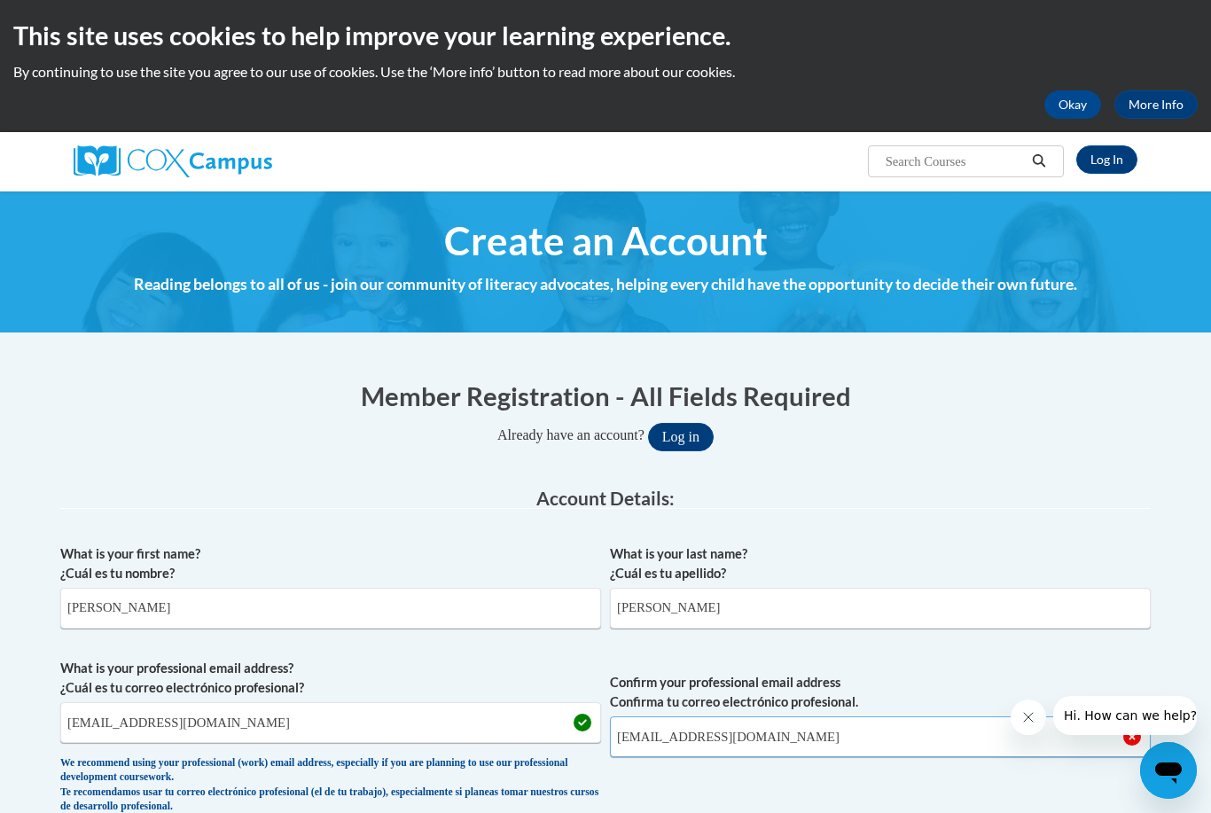
type input "cmpurcell@yahoo.com"
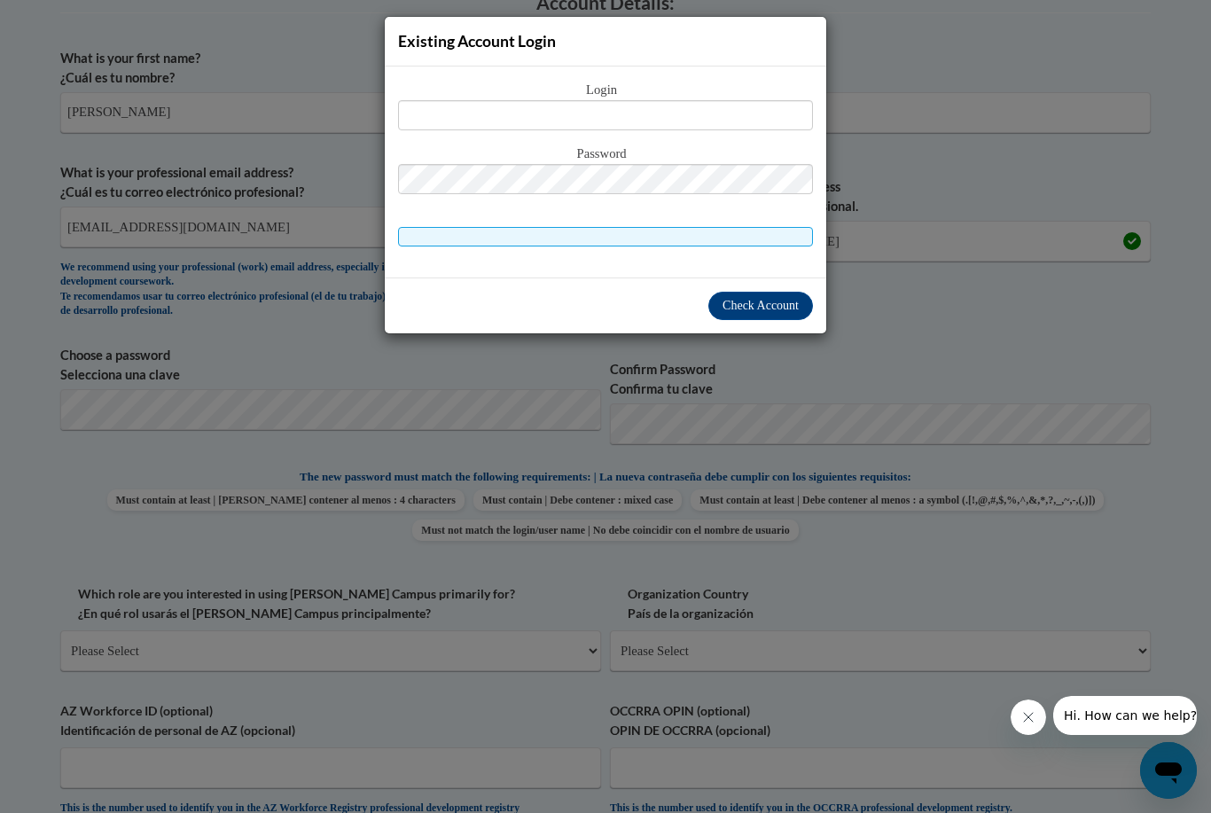
click at [488, 361] on div "Existing Account Login Login Password" at bounding box center [605, 406] width 1211 height 813
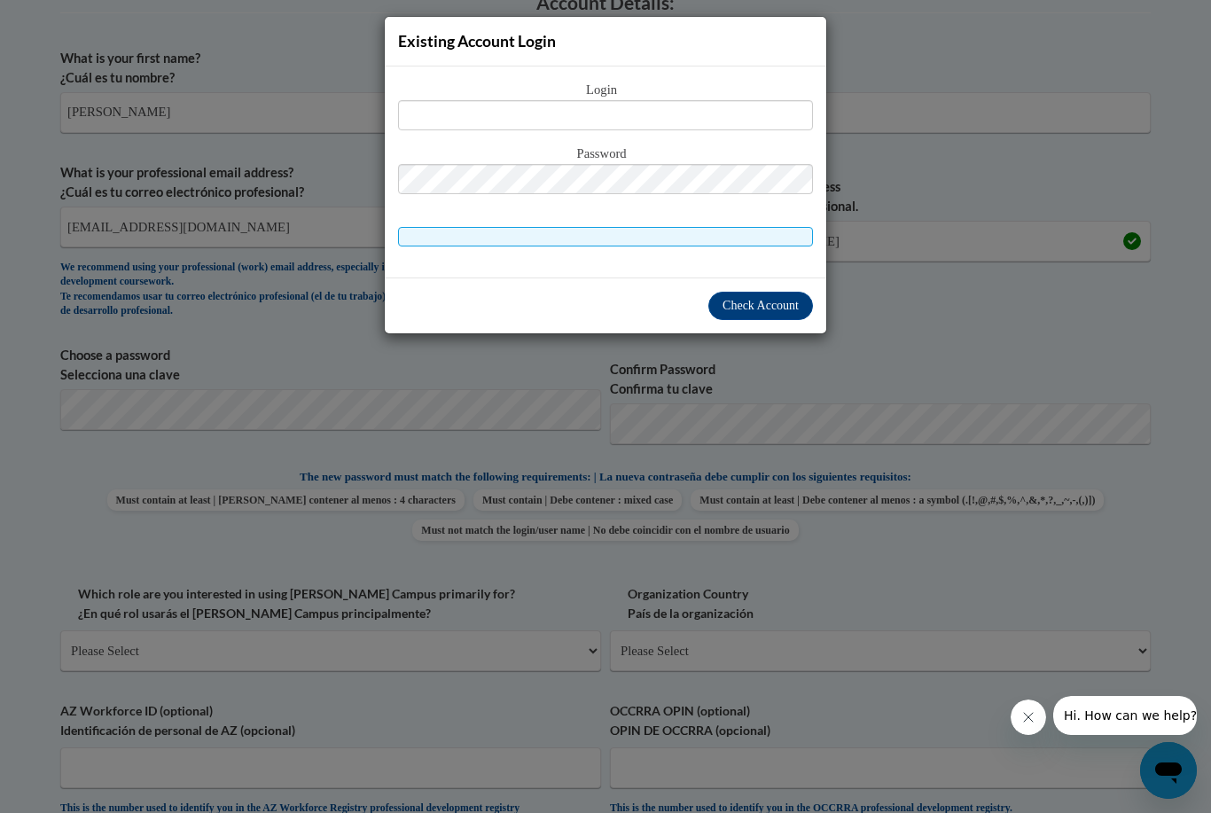
click at [889, 346] on div "Existing Account Login Login Password" at bounding box center [605, 406] width 1211 height 813
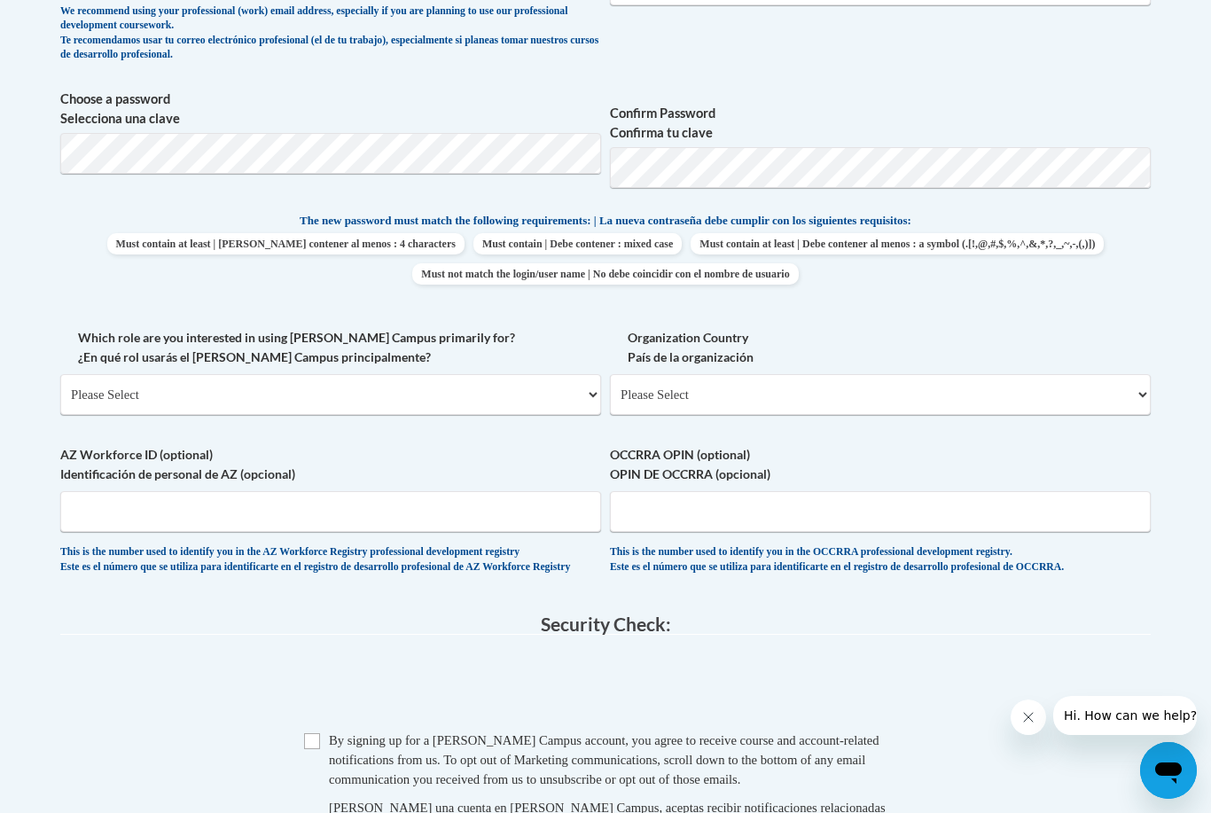
scroll to position [759, 0]
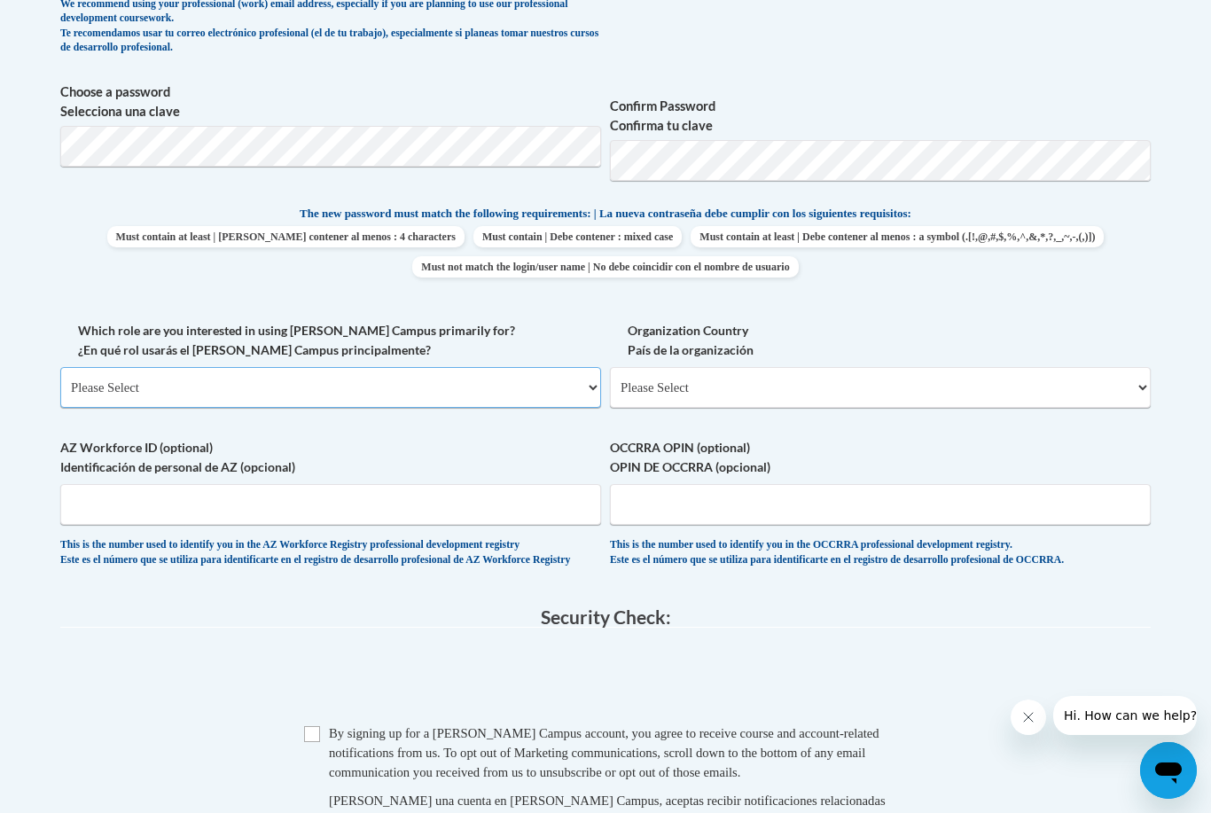
select select "fbf2d438-af2f-41f8-98f1-81c410e29de3"
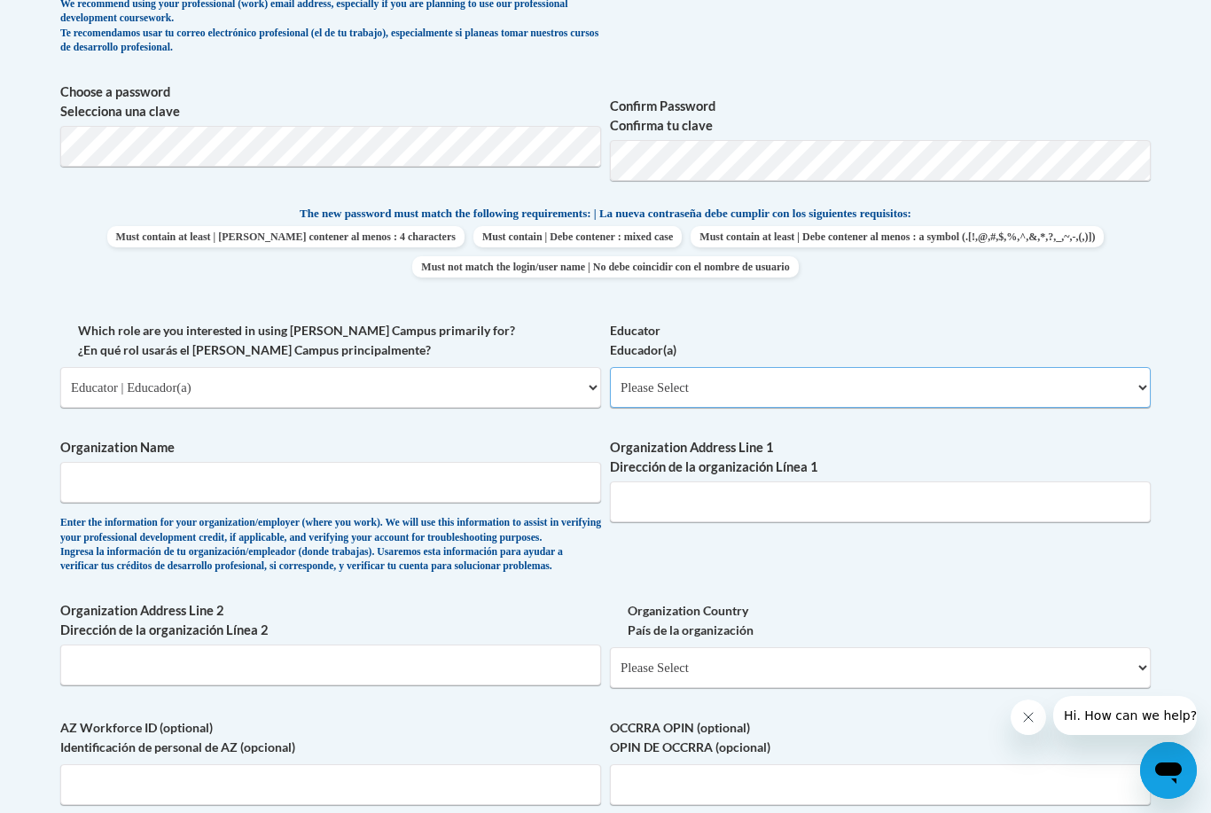
select select "6732b29e-f5f4-40e4-a595-7dafd2b8fb29"
click at [235, 471] on input "Organization Name" at bounding box center [330, 482] width 541 height 41
type input "Pointe-Academy"
type input "P"
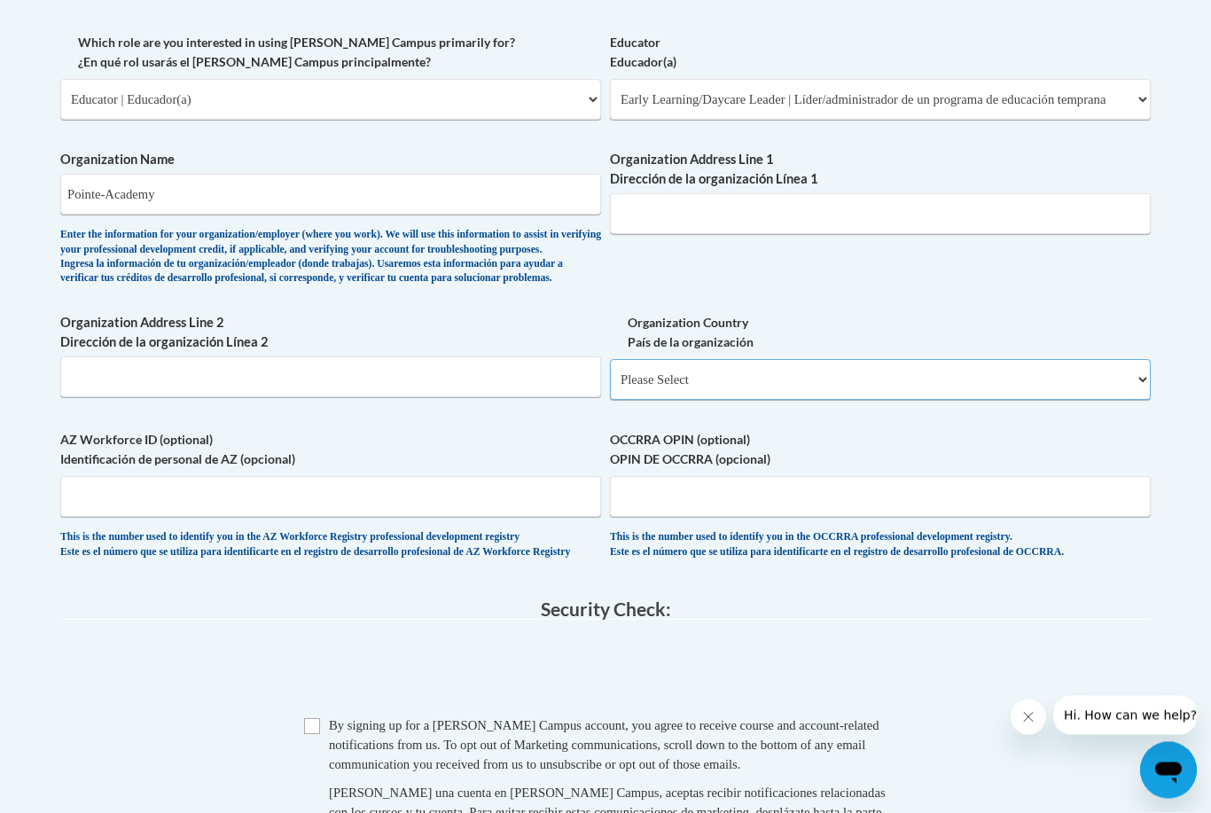
scroll to position [1047, 0]
select select "ad49bcad-a171-4b2e-b99c-48b446064914"
select select
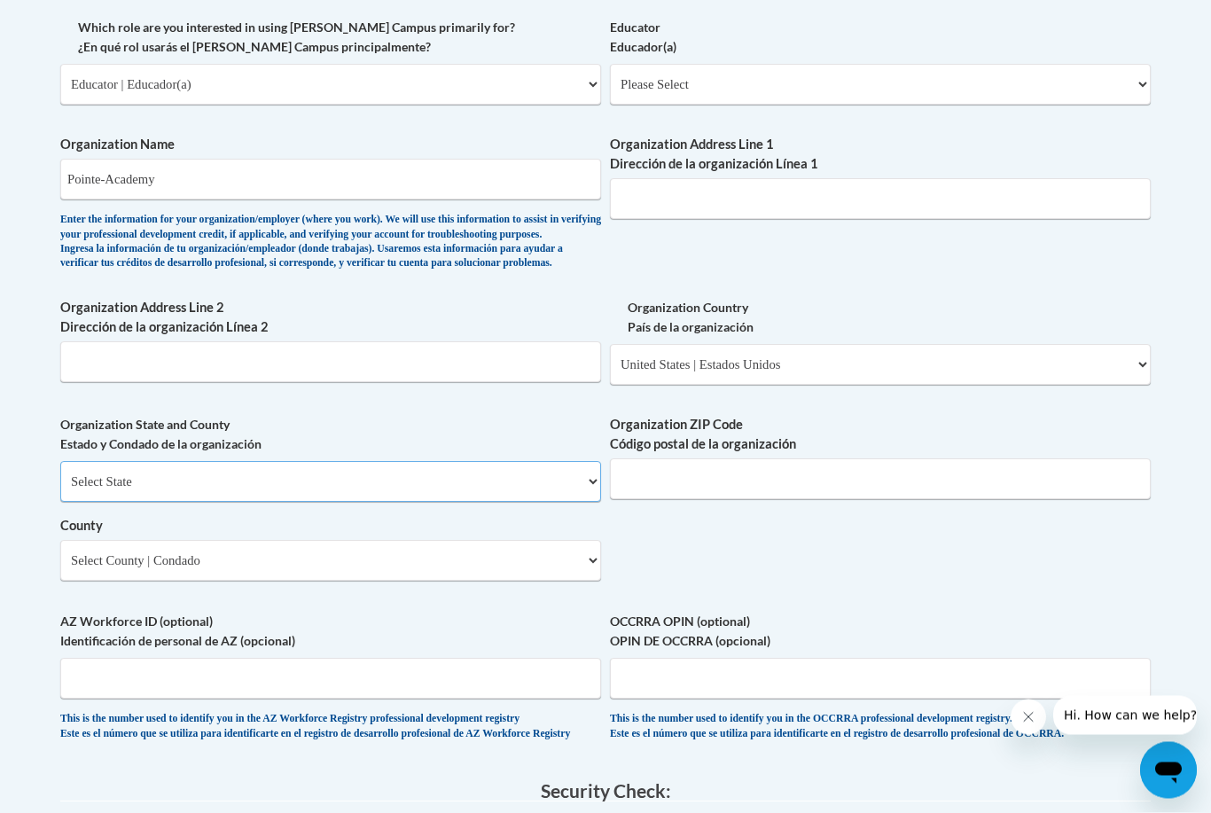
scroll to position [1062, 0]
select select "Texas"
click at [661, 464] on input "Organization ZIP Code Código postal de la organización" at bounding box center [880, 478] width 541 height 41
type input "75071"
select select "Collin"
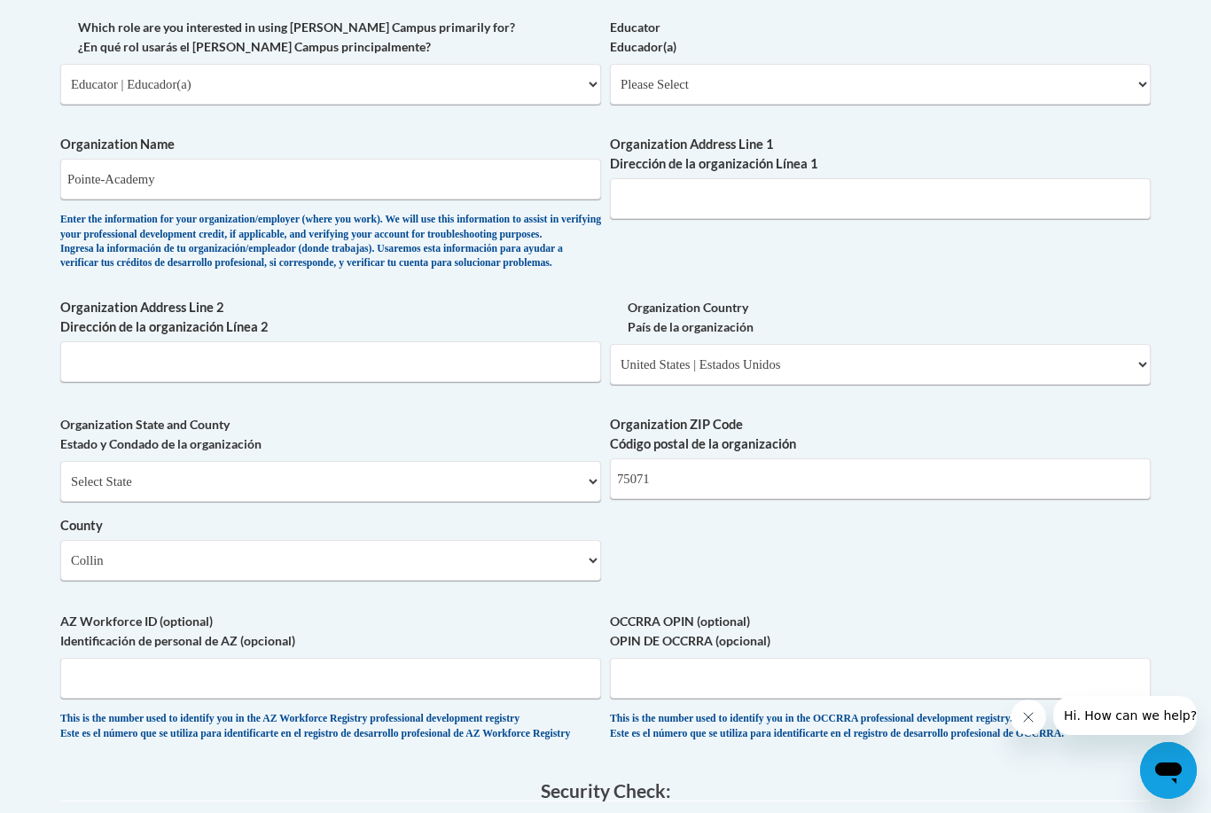
click at [323, 565] on div "What is your first name? ¿Cuál es tu nombre? Candice What is your last name? ¿C…" at bounding box center [605, 115] width 1090 height 1285
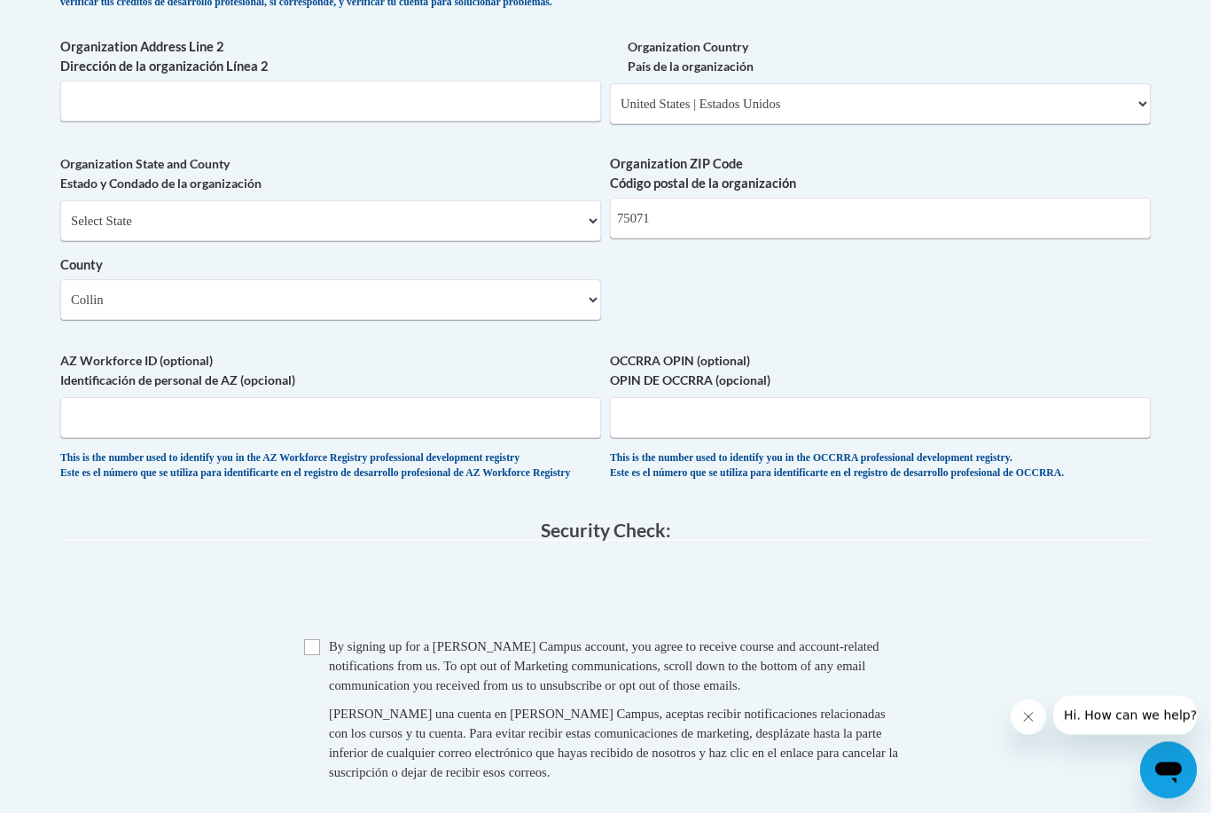
scroll to position [1323, 0]
click at [310, 639] on input "Checkbox" at bounding box center [312, 647] width 16 height 16
checkbox input "true"
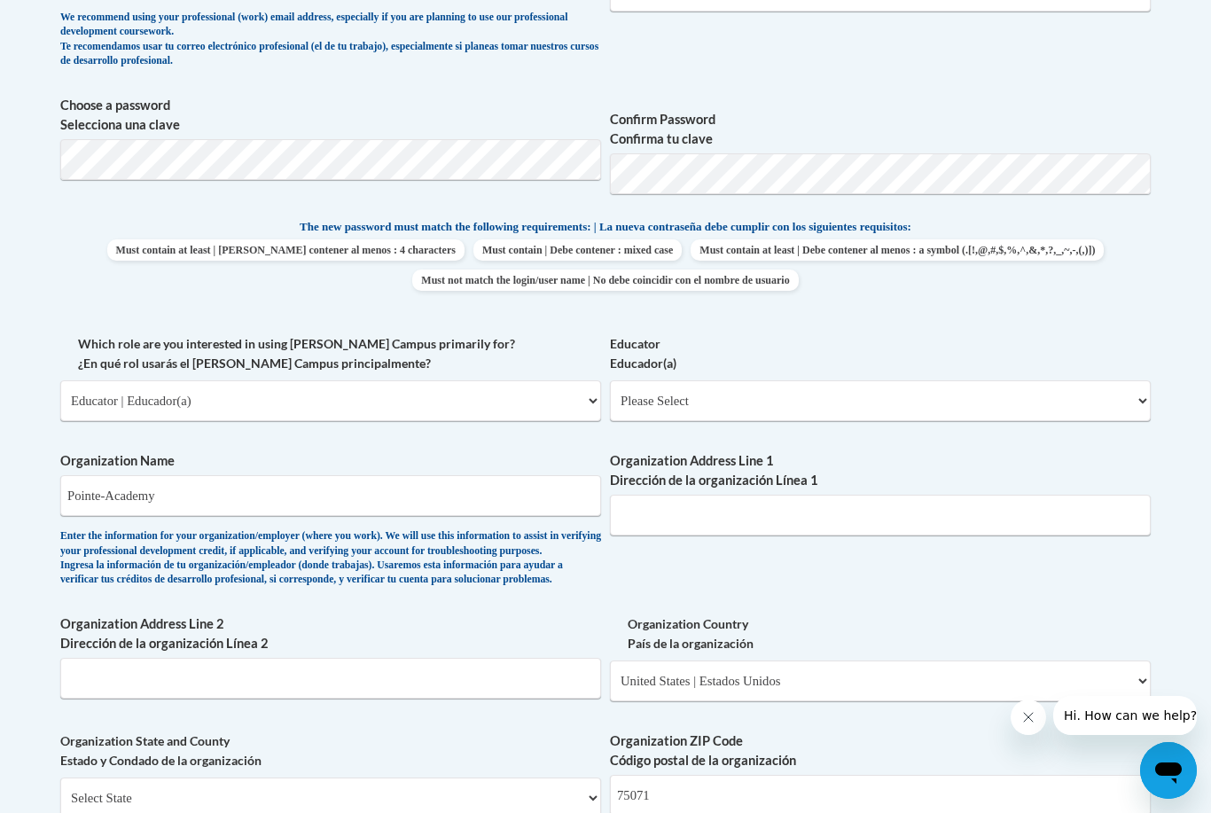
scroll to position [726, 0]
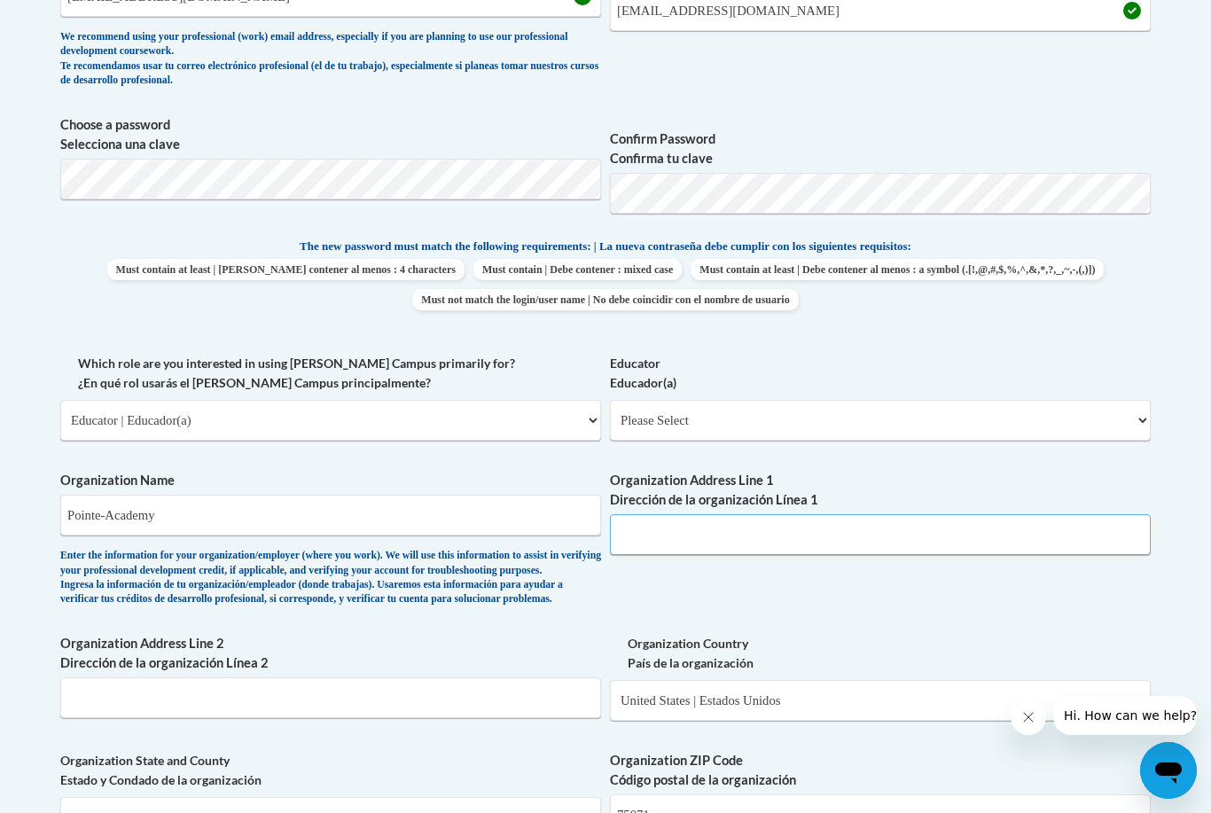
click at [648, 535] on input "Organization Address Line 1 Dirección de la organización Línea 1" at bounding box center [880, 534] width 541 height 41
type input "3"
click at [306, 496] on input "Pointe-Academy" at bounding box center [330, 515] width 541 height 41
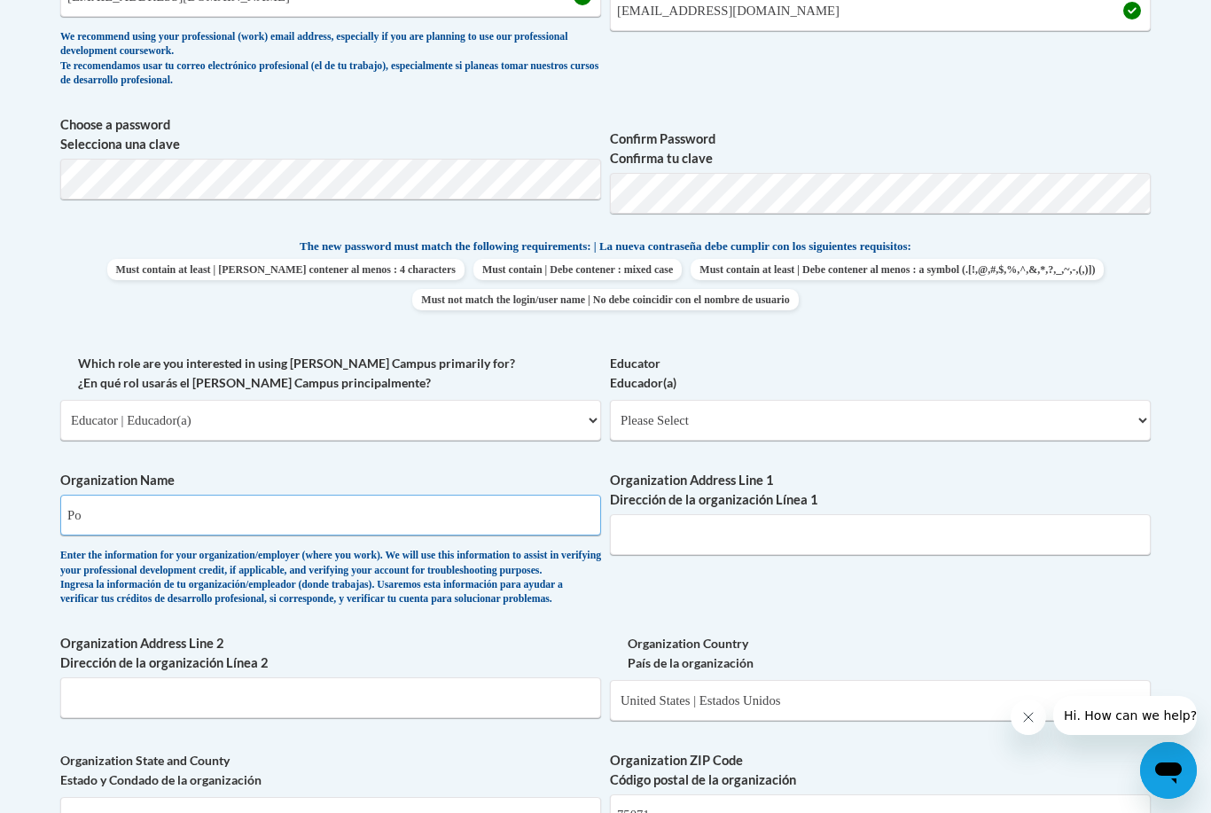
type input "P"
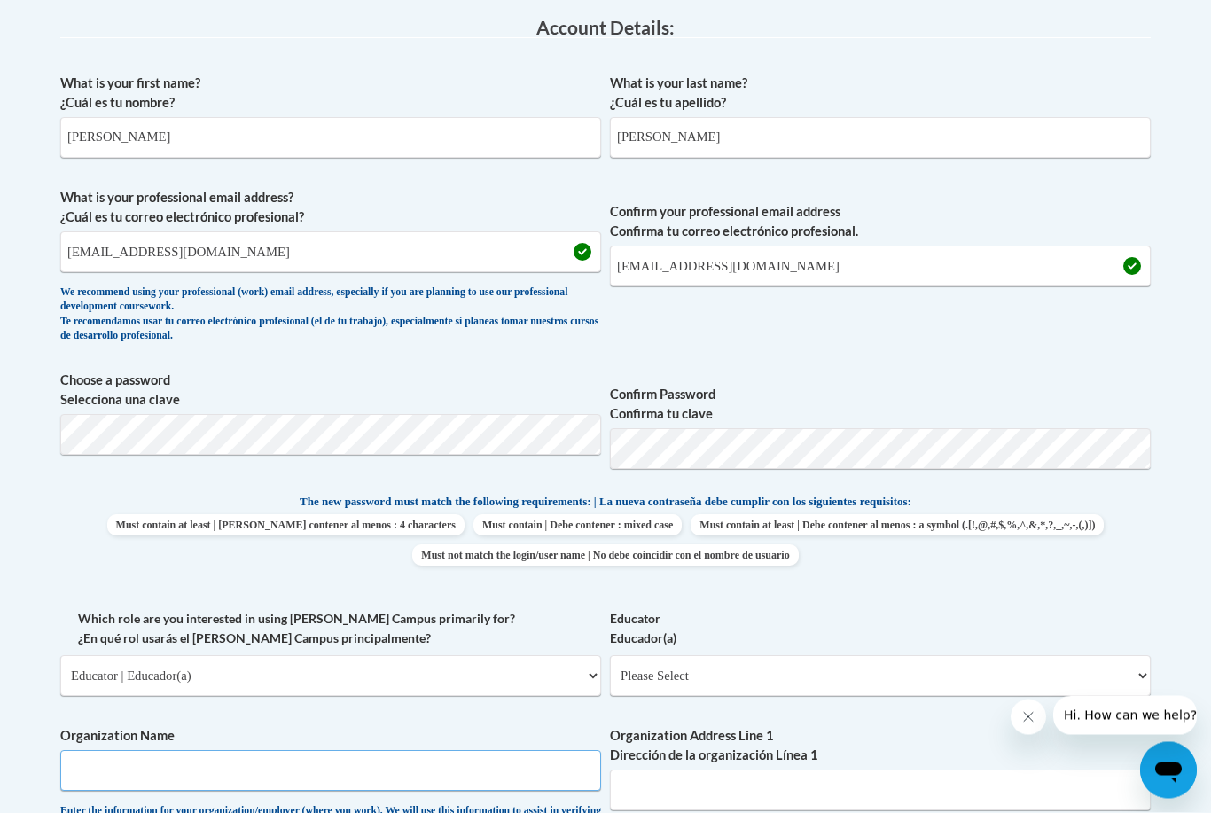
scroll to position [403, 0]
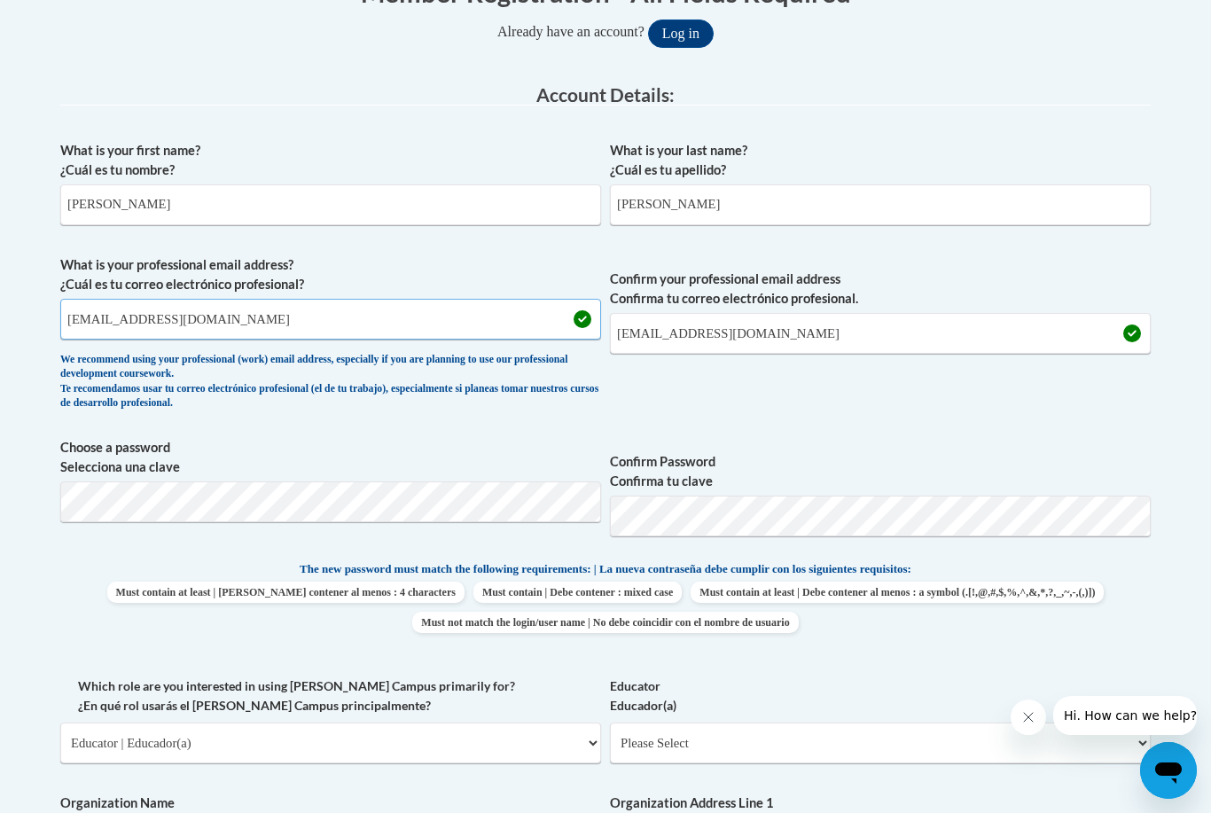
click at [284, 304] on input "cmpurcell@yahoo.com" at bounding box center [330, 319] width 541 height 41
click at [284, 326] on input "cmpurcell@yahoo.com" at bounding box center [330, 319] width 541 height 41
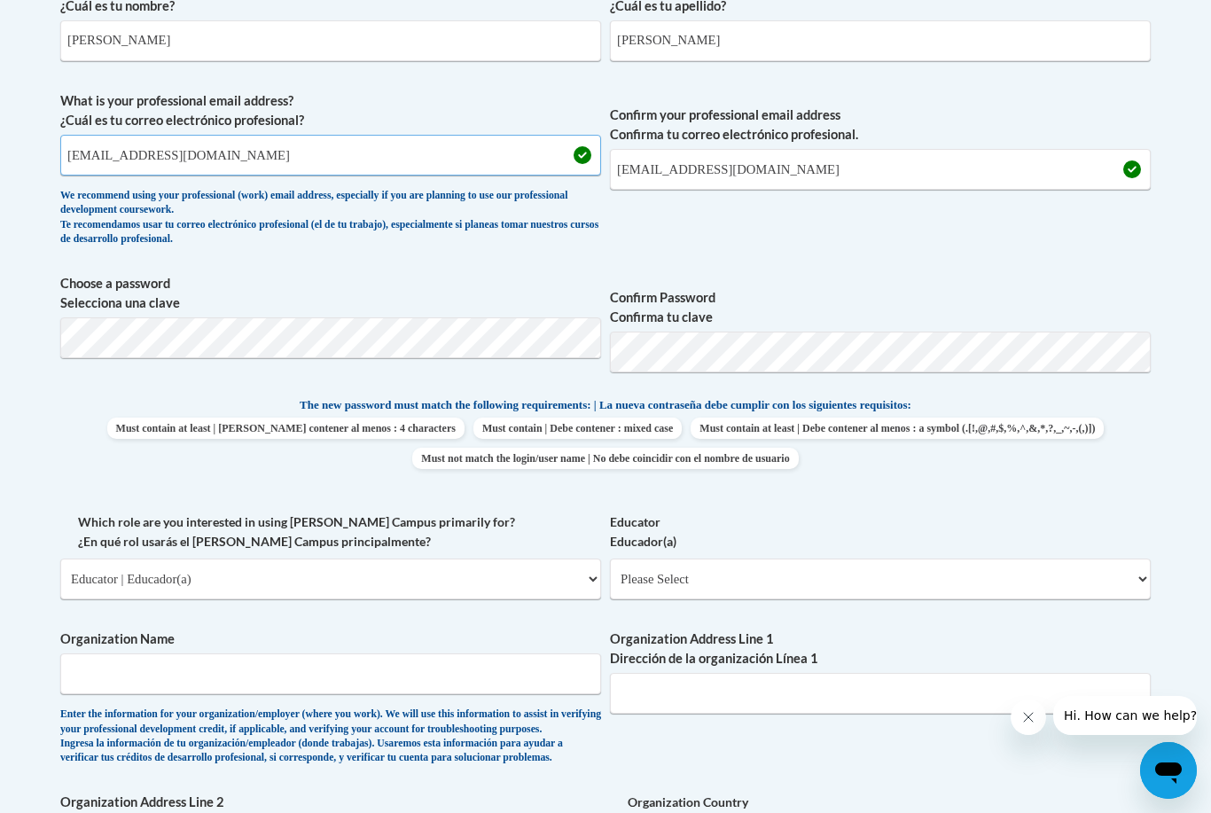
scroll to position [607, 0]
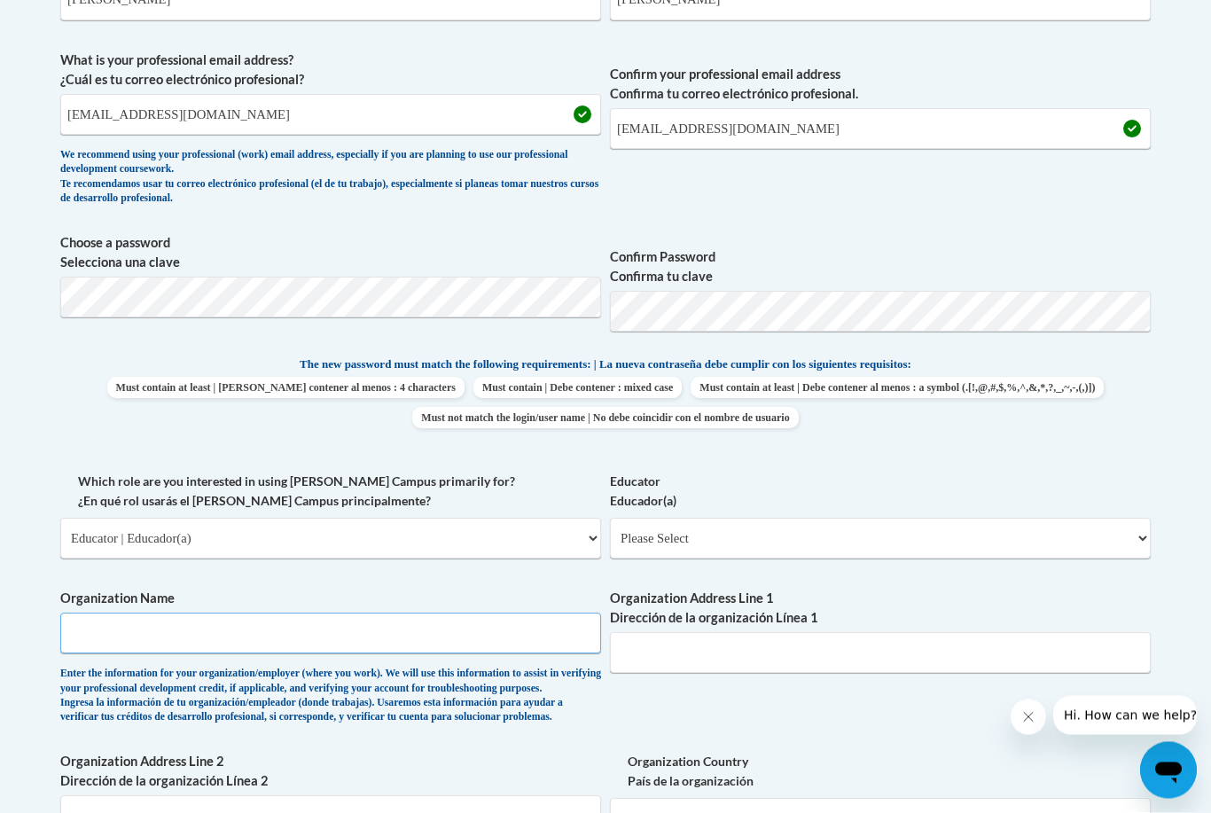
click at [276, 613] on input "Organization Name" at bounding box center [330, 633] width 541 height 41
type input "Bluebird Integral"
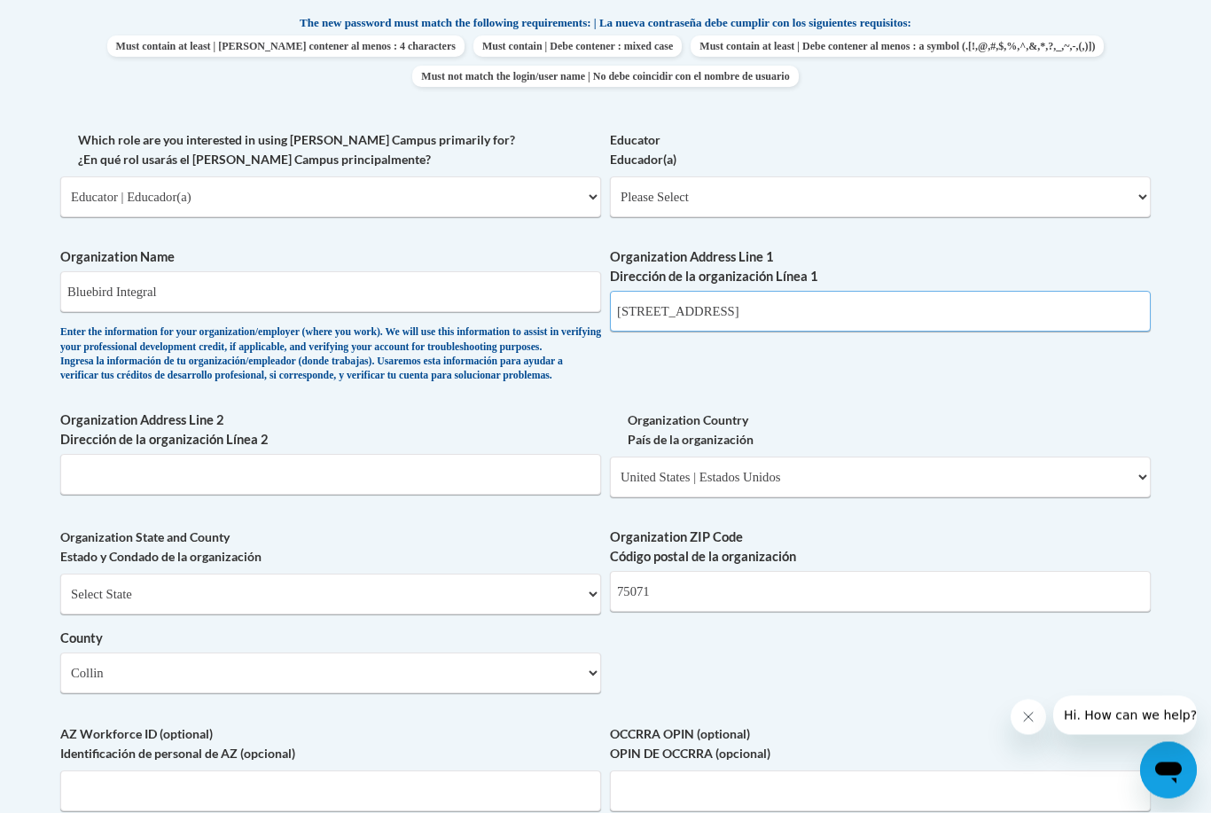
scroll to position [949, 0]
type input "6940 Roswell Rd, 18D"
click at [280, 462] on input "Organization Address Line 2 Dirección de la organización Línea 2" at bounding box center [330, 474] width 541 height 41
select select "Georgia"
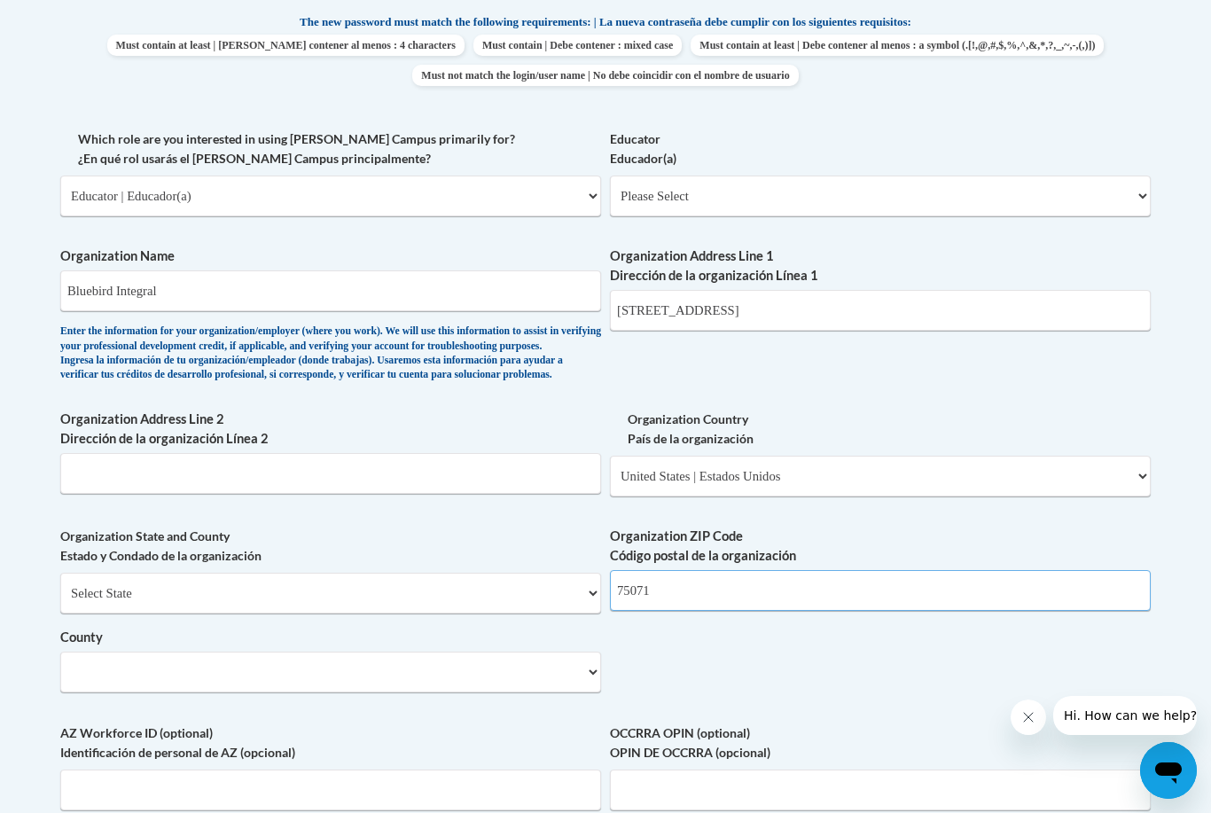
click at [687, 570] on input "75071" at bounding box center [880, 590] width 541 height 41
click at [688, 570] on input "75071" at bounding box center [880, 590] width 541 height 41
type input "30328"
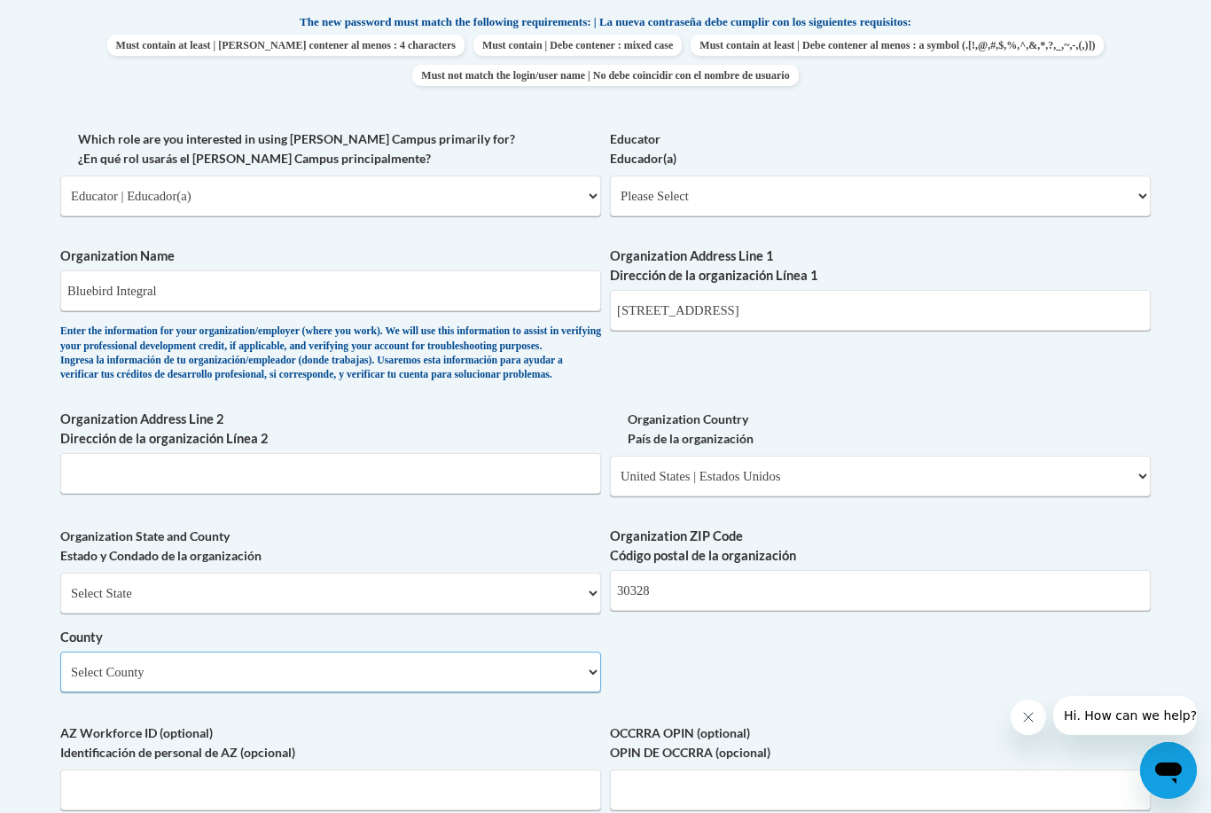
select select "Fulton"
click at [347, 628] on label "County" at bounding box center [330, 638] width 541 height 20
click at [347, 652] on select "Select County Appling Atkinson Bacon Baker Baldwin Banks Barrow Bartow Ben Hill…" at bounding box center [330, 672] width 541 height 41
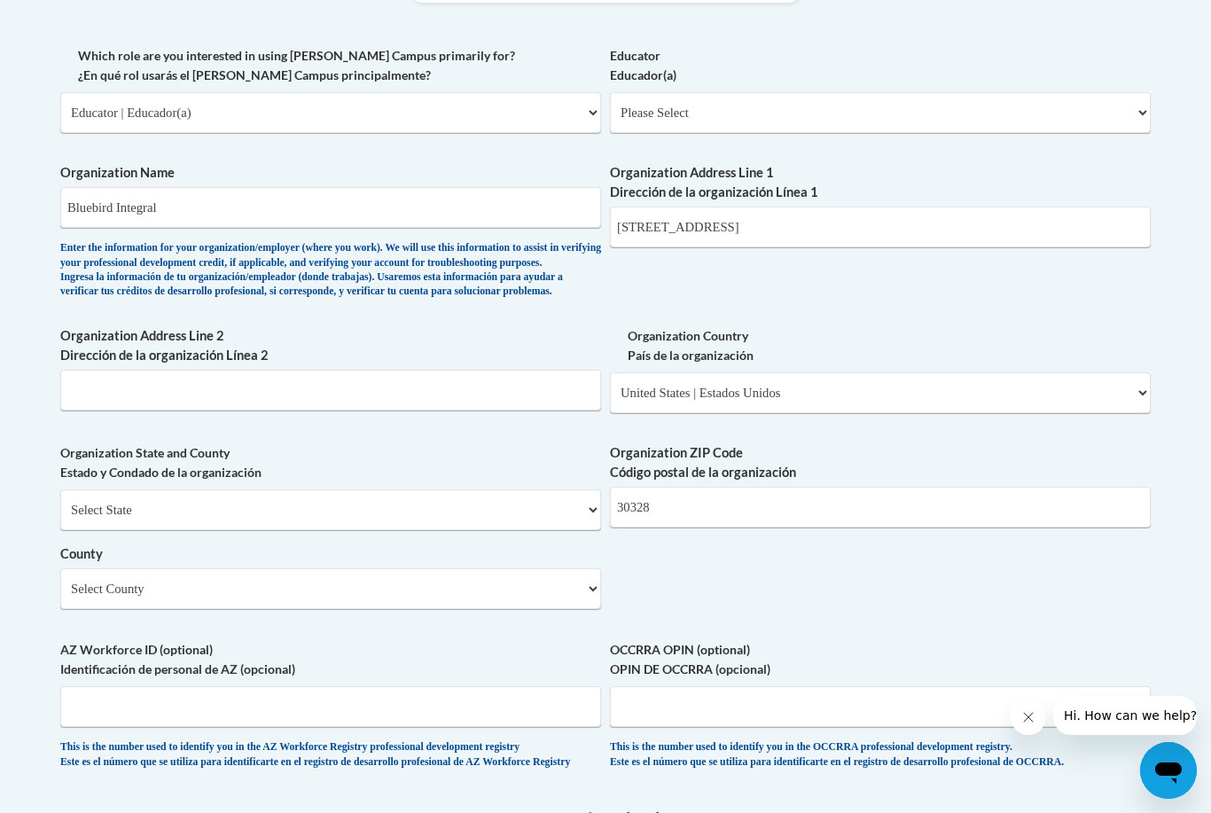
scroll to position [1029, 0]
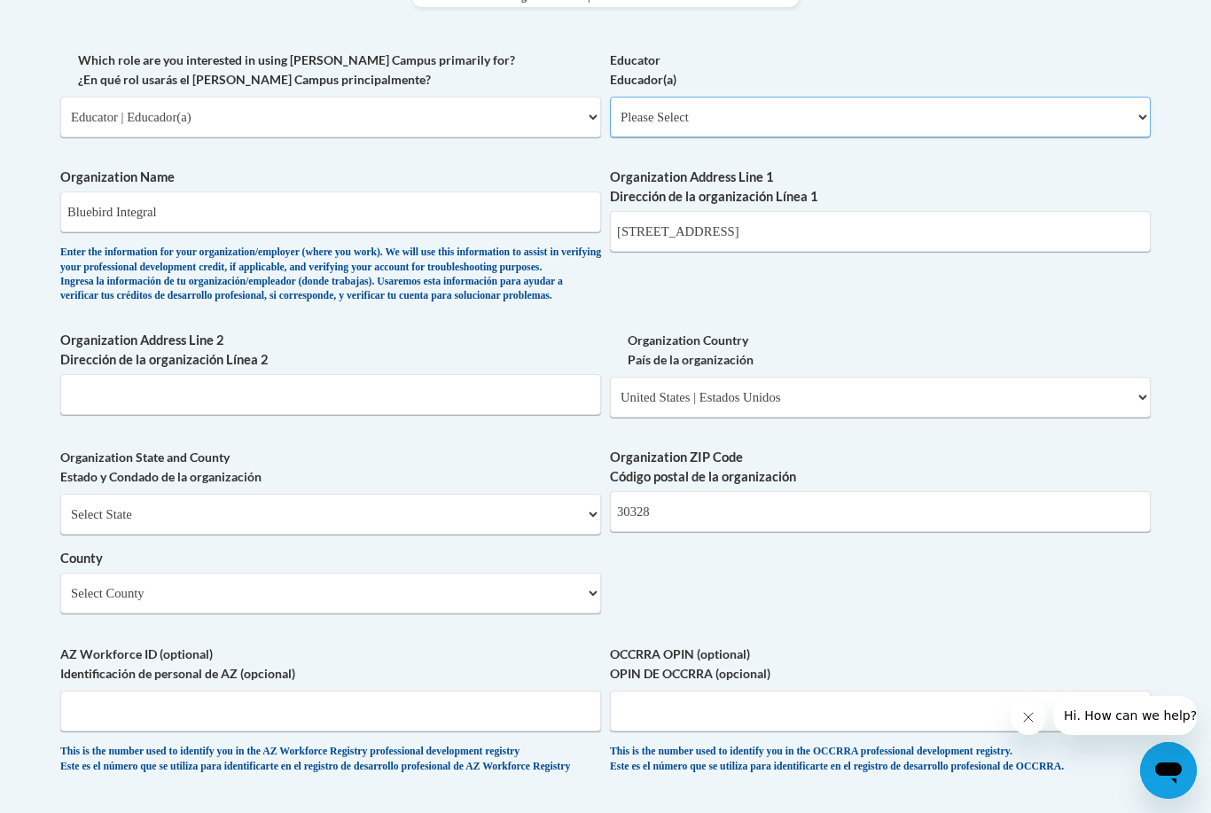
drag, startPoint x: 570, startPoint y: -4, endPoint x: 683, endPoint y: 115, distance: 164.3
select select "8e1a676a-2f1d-4924-8ba1-6ffde03e8dcb"
select select "null"
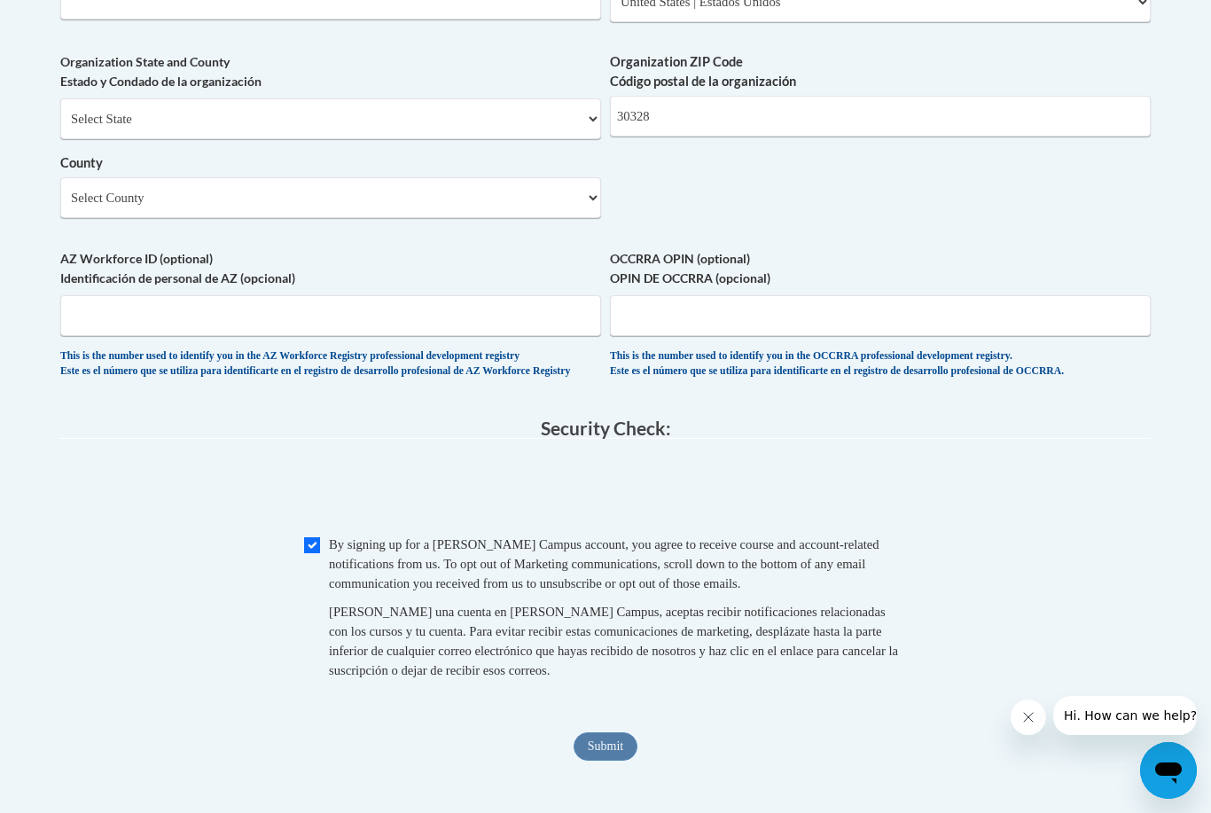
scroll to position [1710, 0]
